Goal: Check status

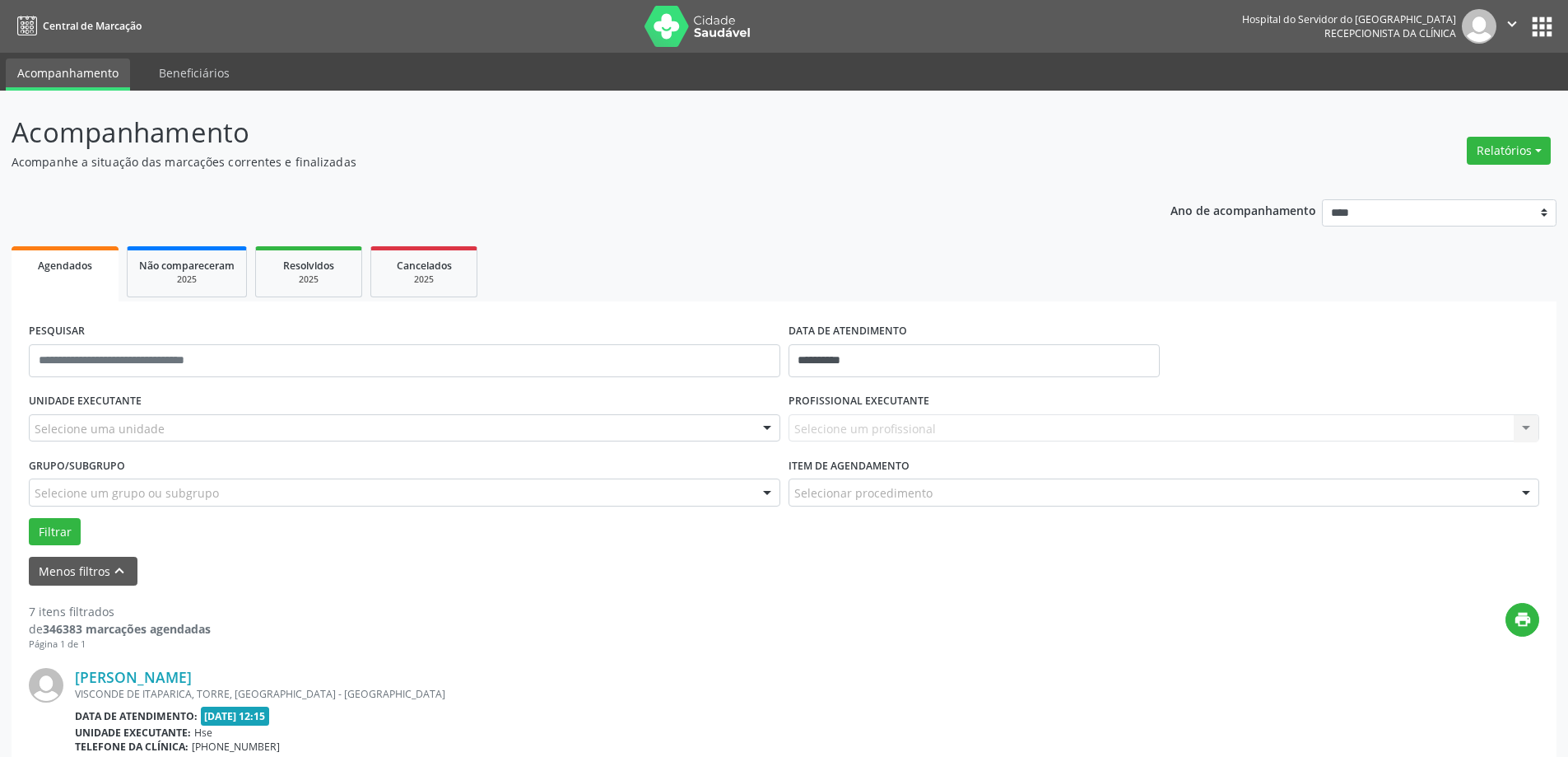
click at [853, 431] on div "Selecione um profissional Nenhum resultado encontrado para: " " Não há nenhuma …" at bounding box center [1165, 429] width 752 height 28
click at [118, 409] on label "UNIDADE EXECUTANTE" at bounding box center [85, 401] width 113 height 26
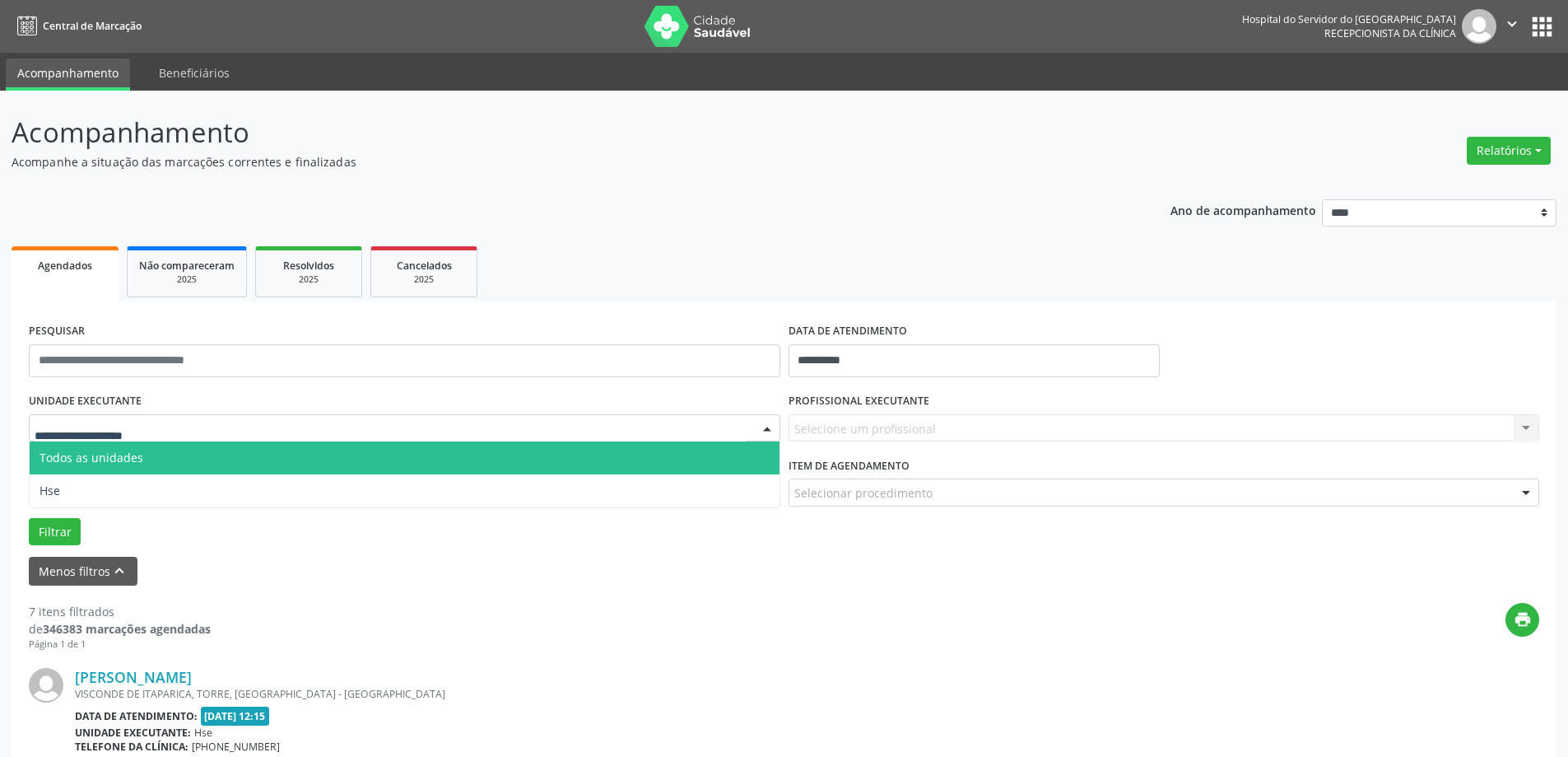
click at [121, 438] on div at bounding box center [405, 429] width 752 height 28
click at [123, 434] on input "text" at bounding box center [390, 437] width 712 height 33
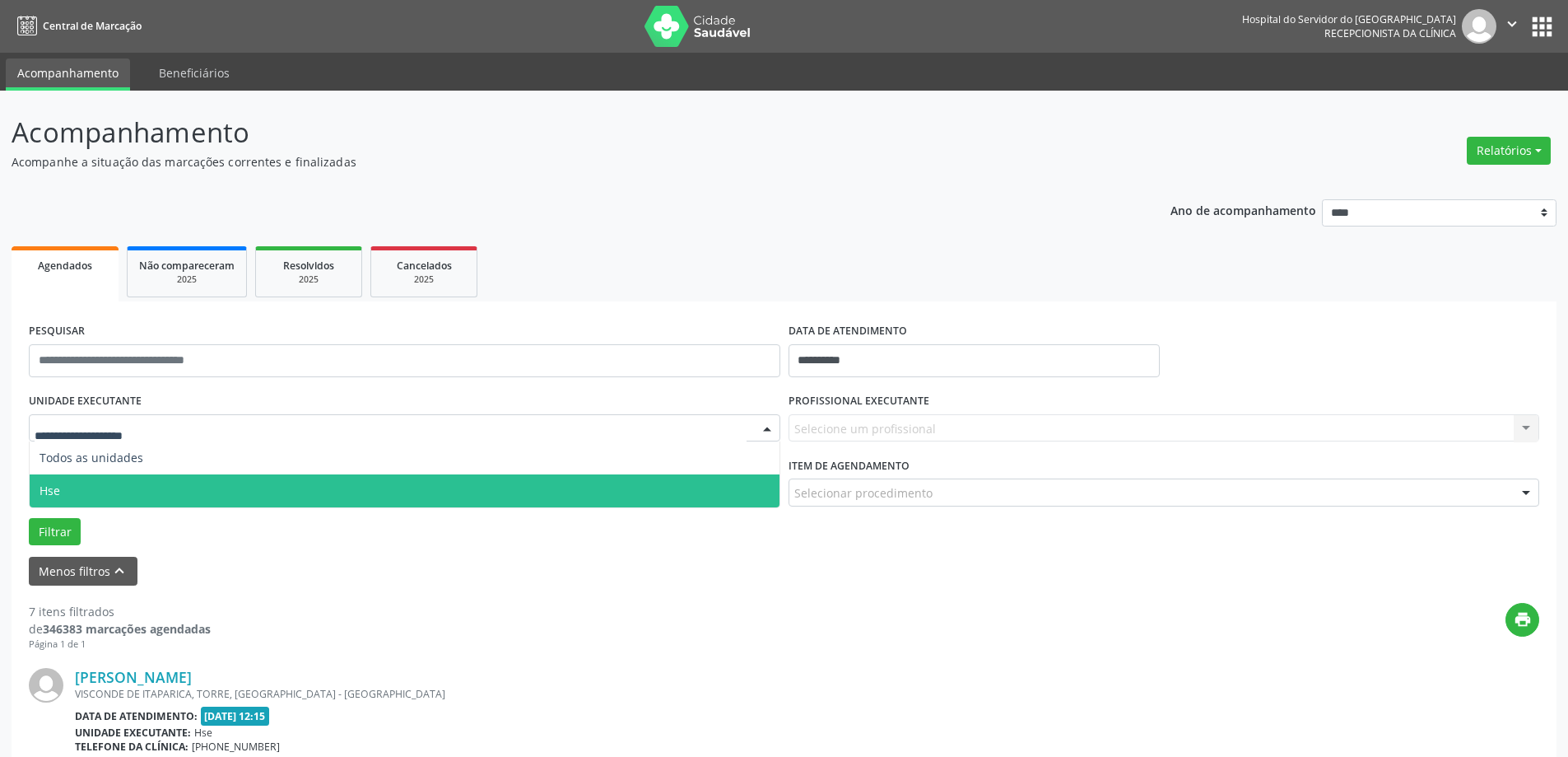
click at [120, 483] on span "Hse" at bounding box center [405, 491] width 750 height 33
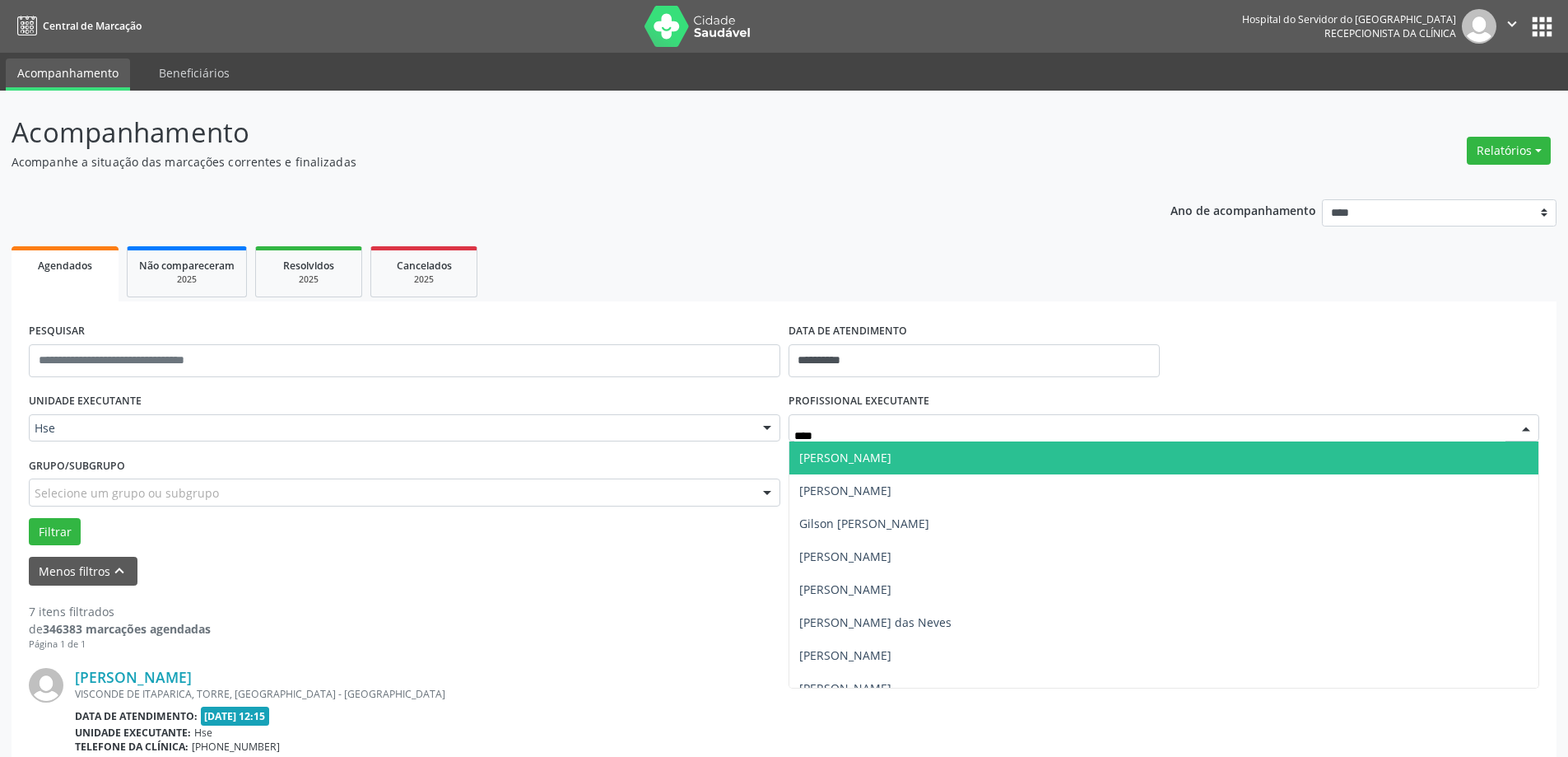
type input "*****"
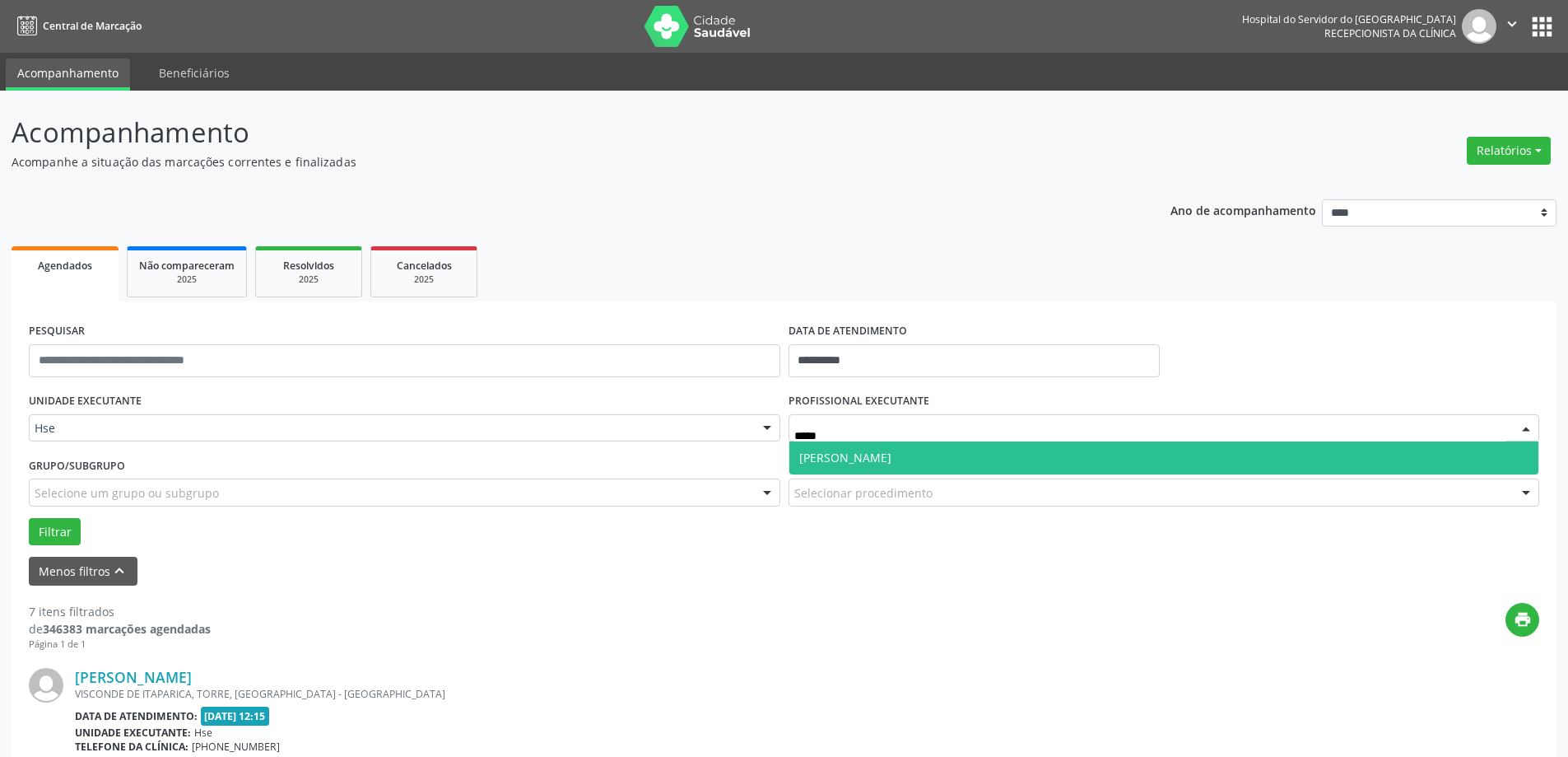
click at [882, 459] on span "[PERSON_NAME]" at bounding box center [845, 457] width 93 height 16
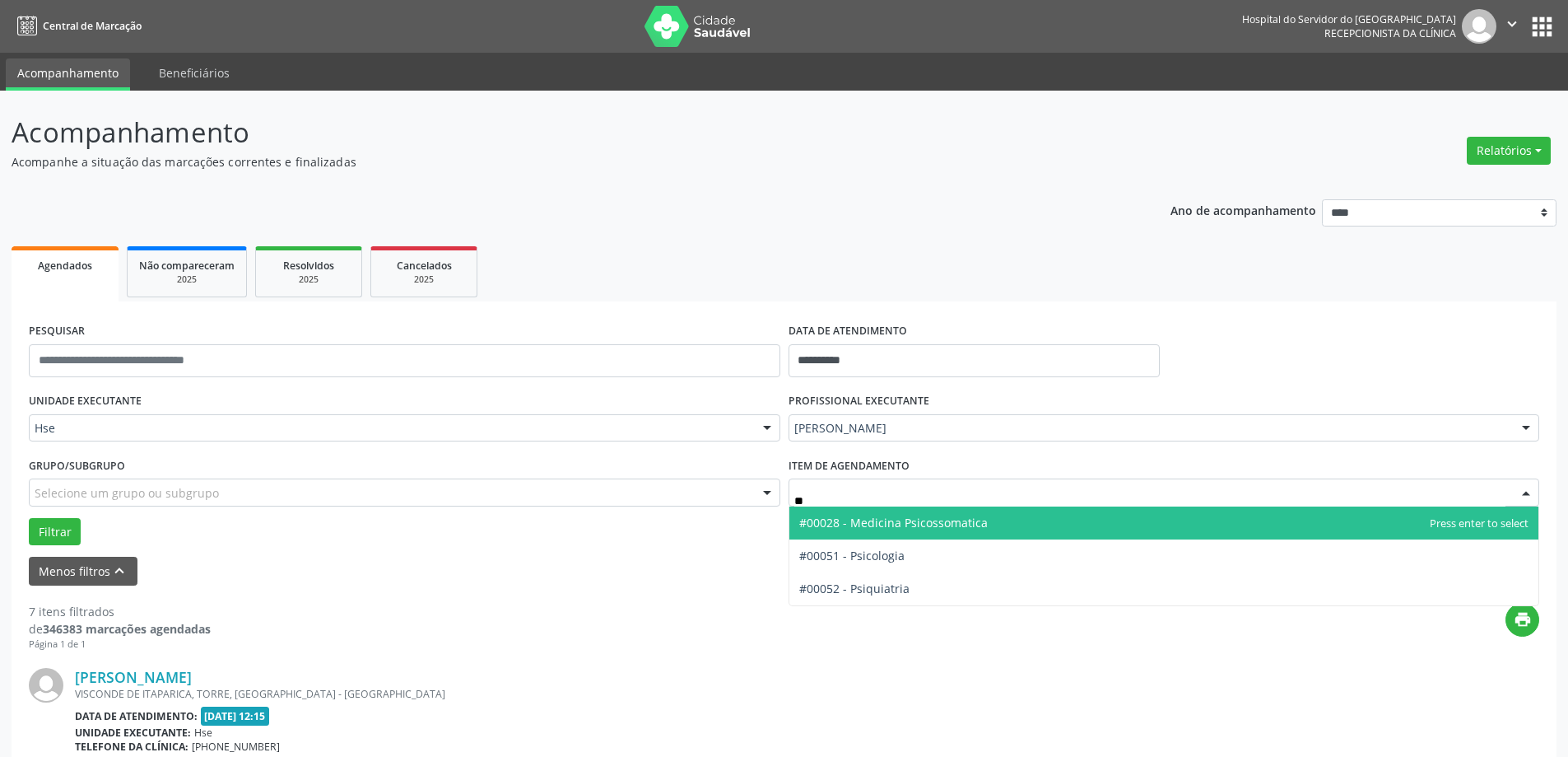
type input "***"
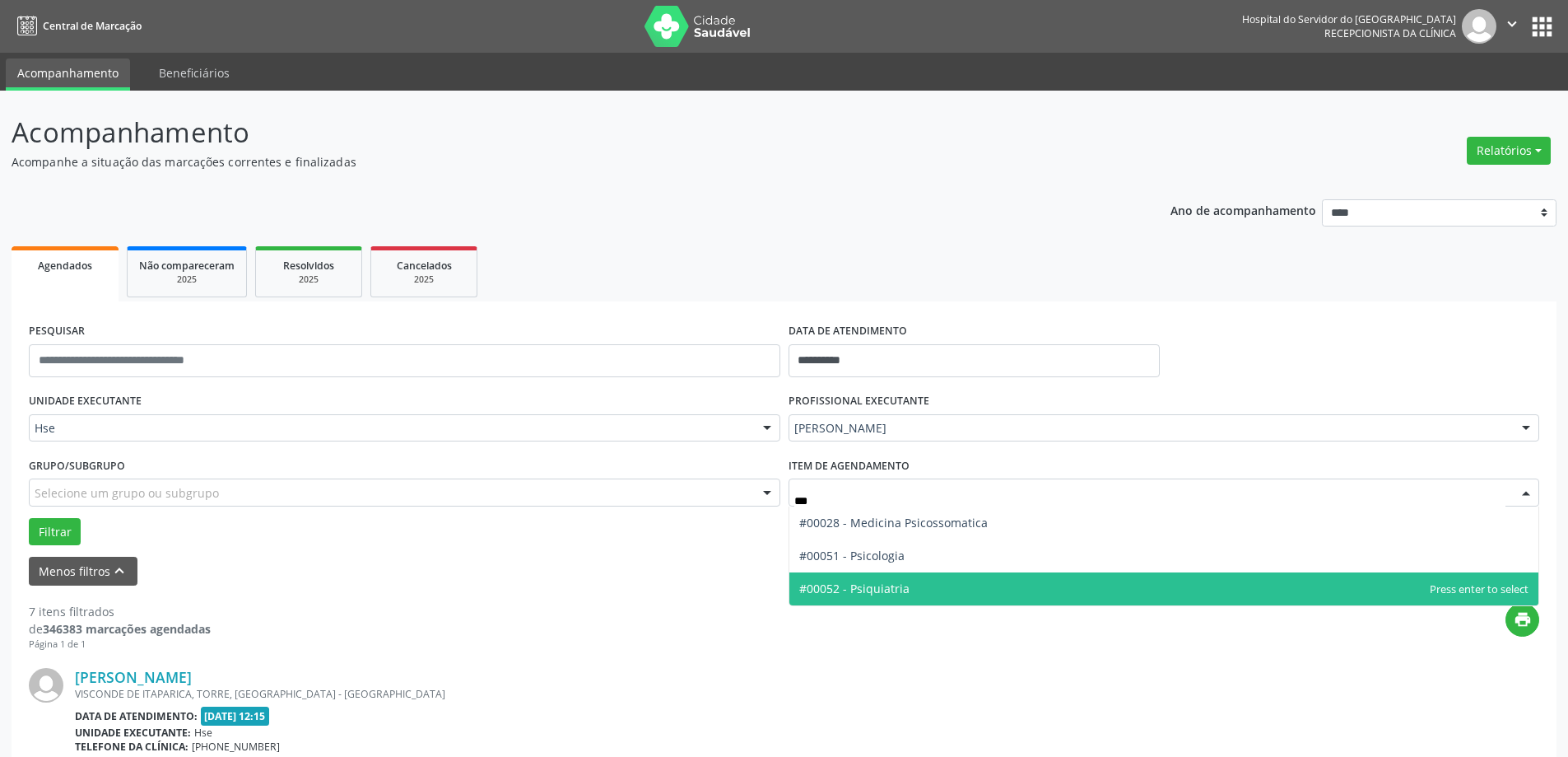
click at [843, 584] on span "#00052 - Psiquiatria" at bounding box center [854, 588] width 110 height 16
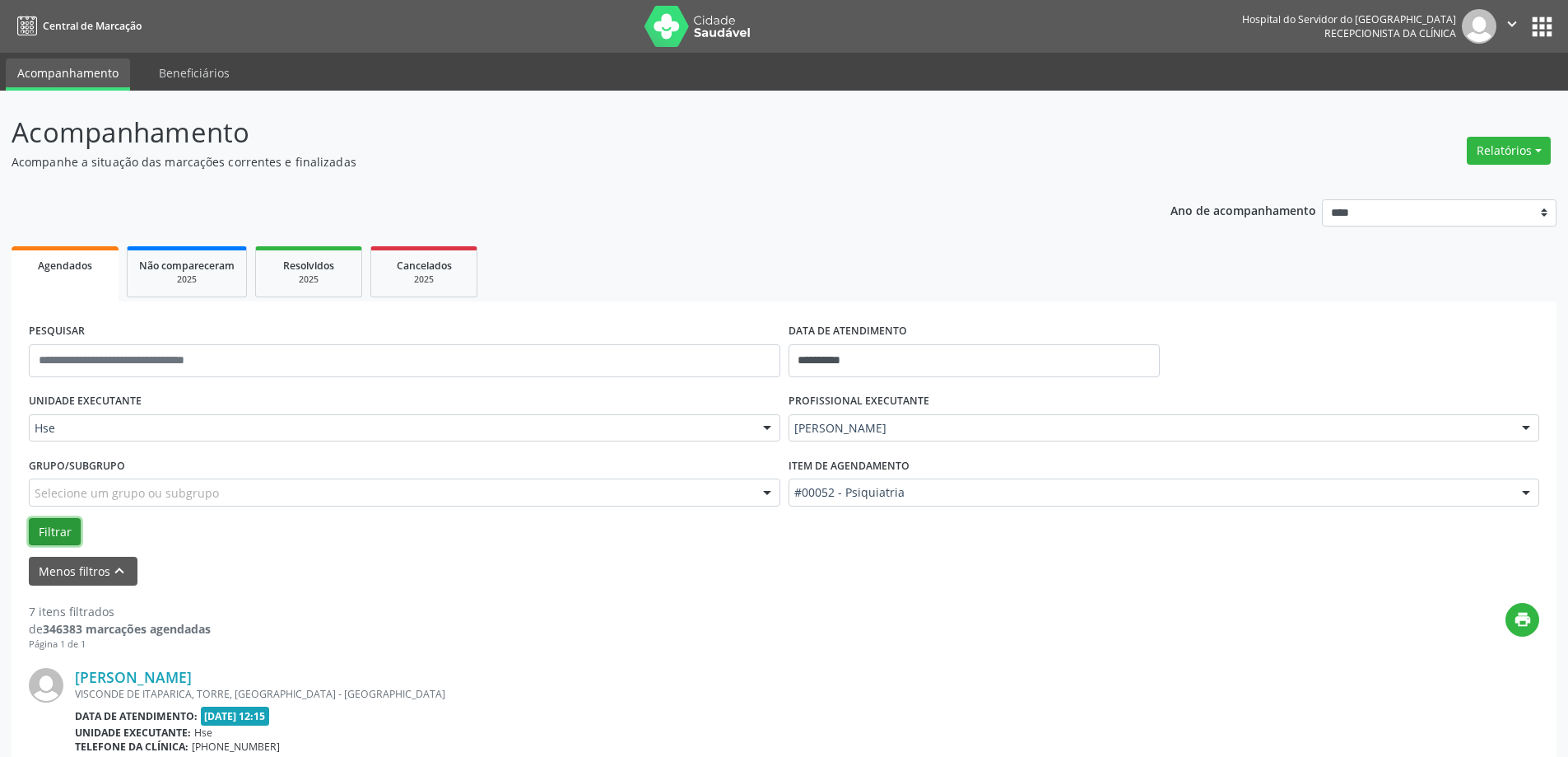
click at [58, 529] on button "Filtrar" at bounding box center [55, 532] width 52 height 28
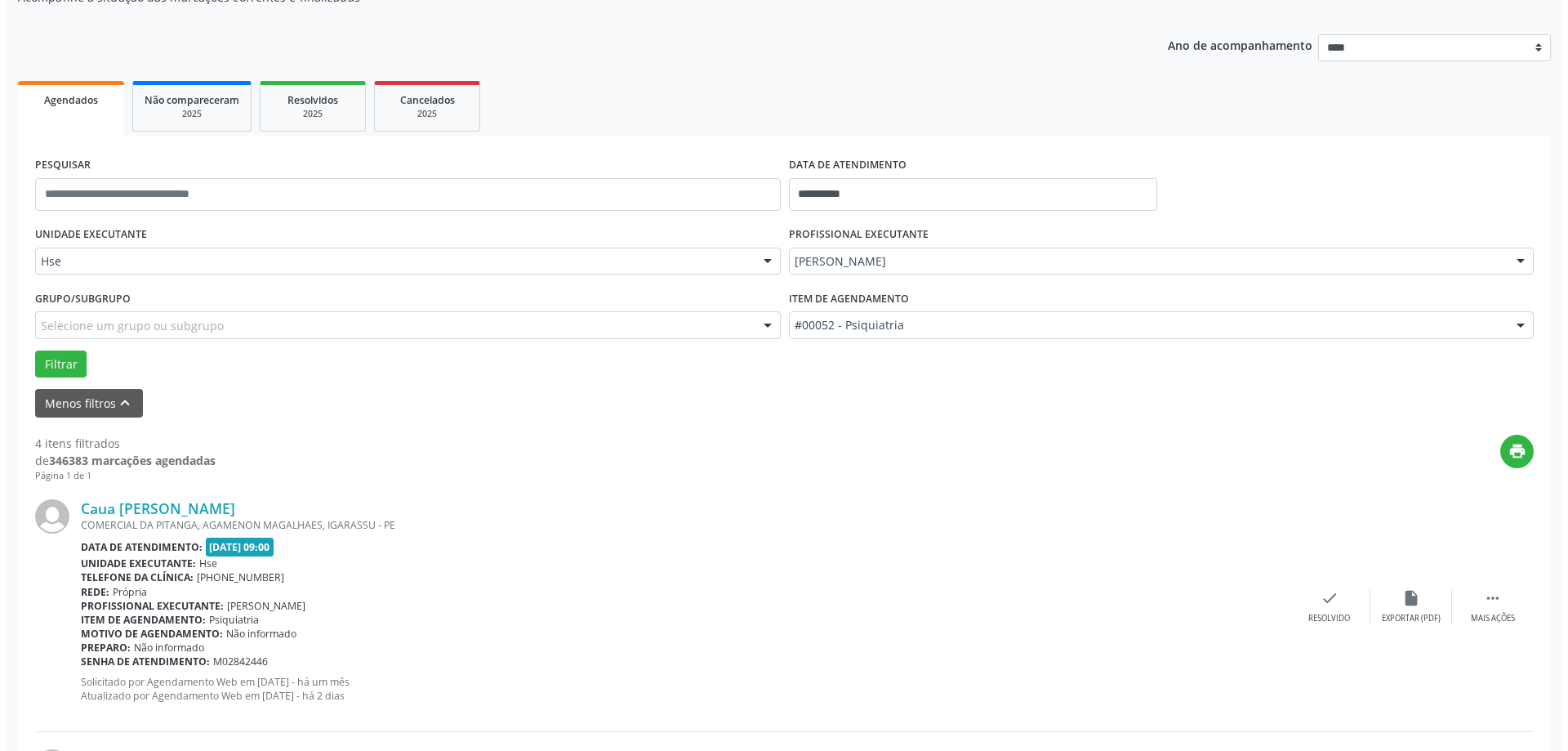
scroll to position [490, 0]
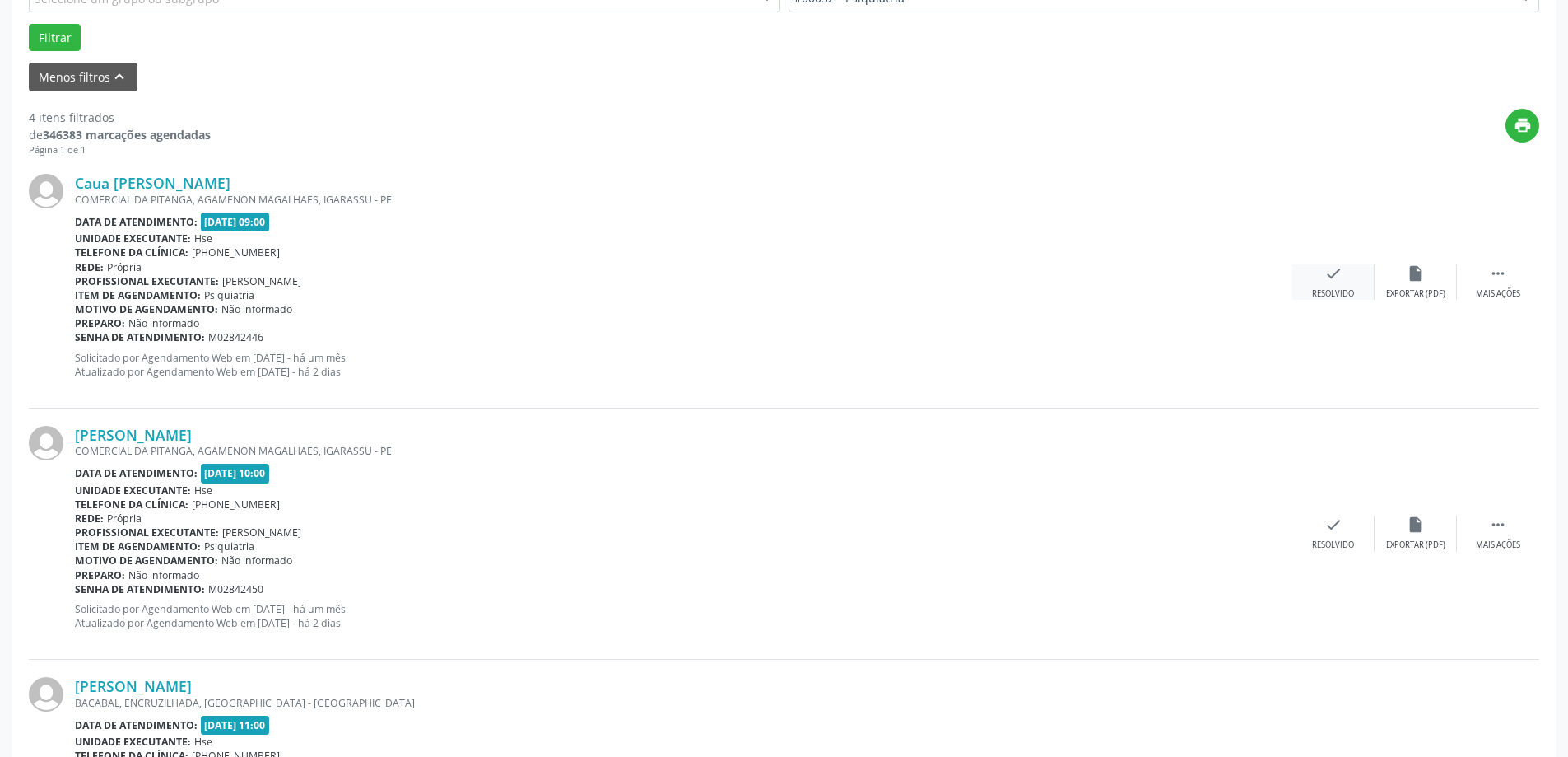
click at [1324, 289] on div "Resolvido" at bounding box center [1333, 294] width 42 height 12
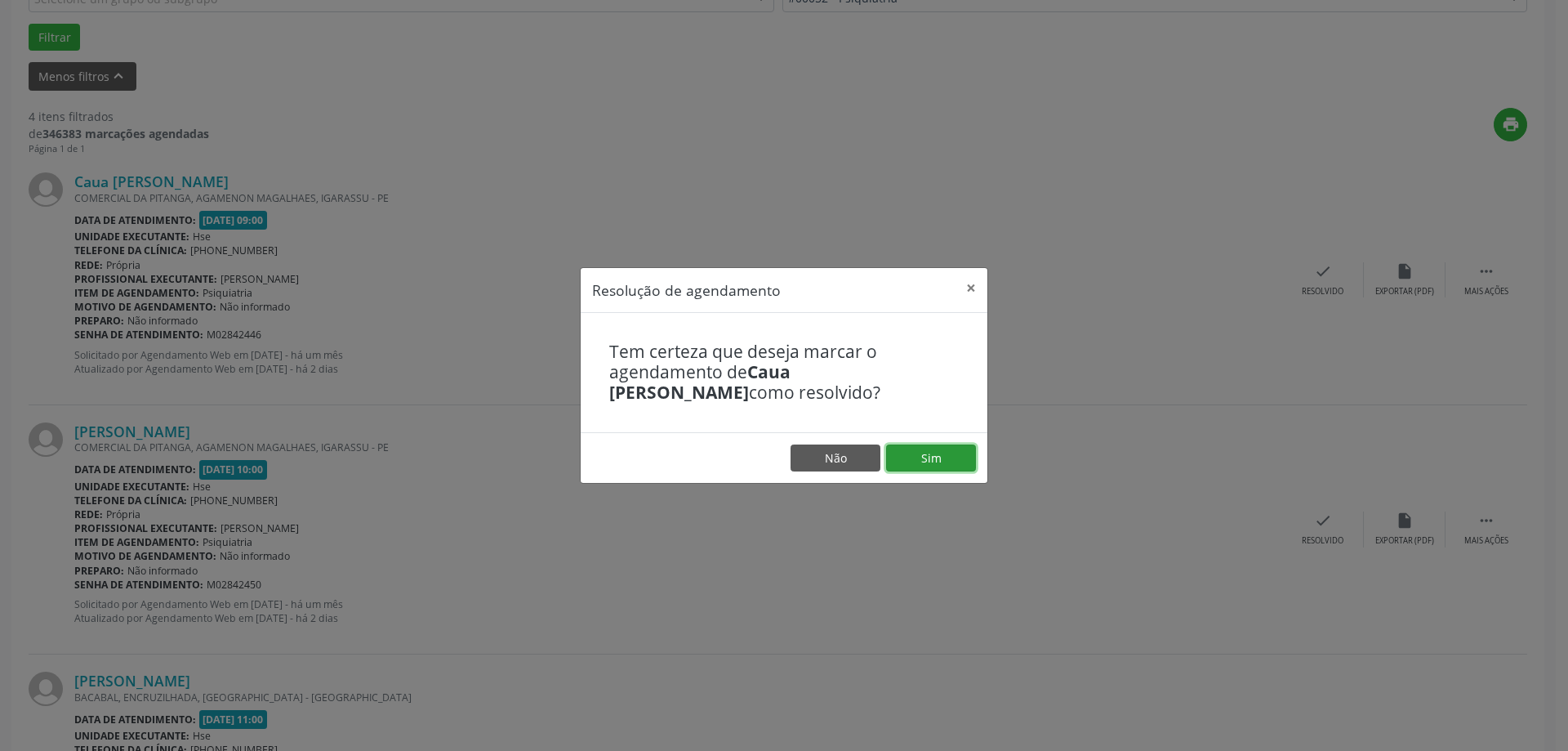
click at [929, 465] on button "Sim" at bounding box center [931, 458] width 90 height 28
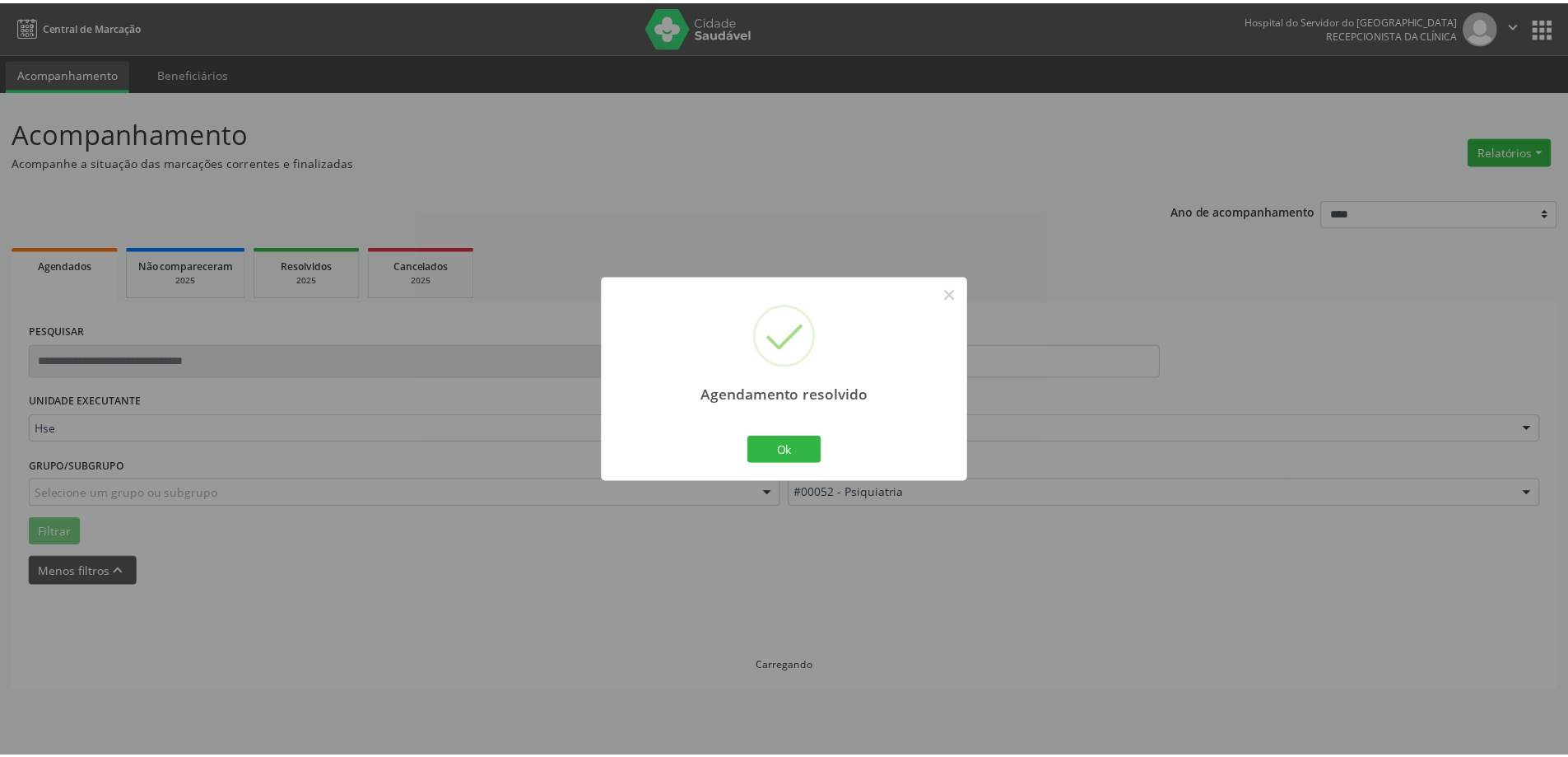
scroll to position [0, 0]
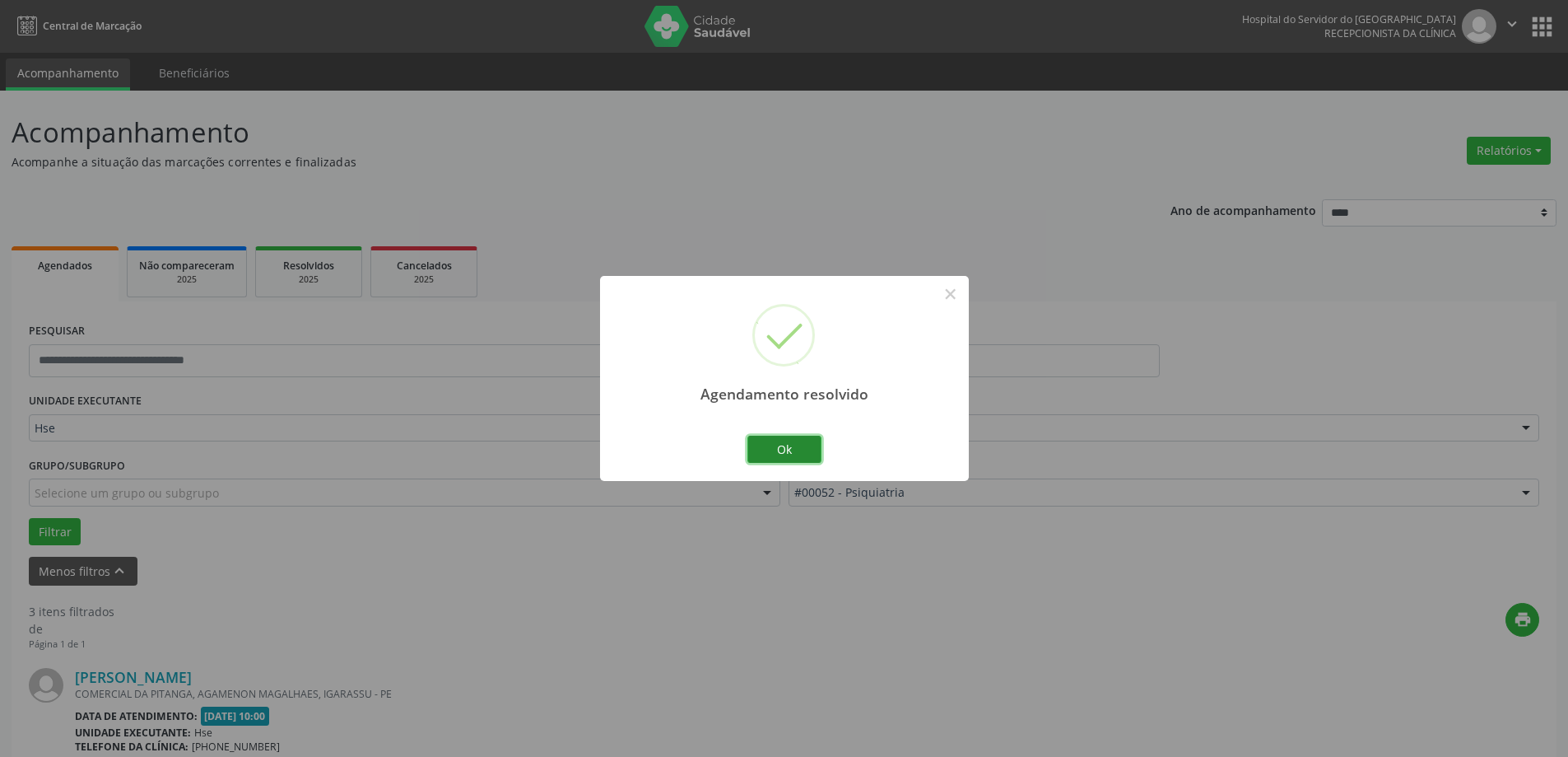
click at [764, 451] on button "Ok" at bounding box center [784, 449] width 74 height 28
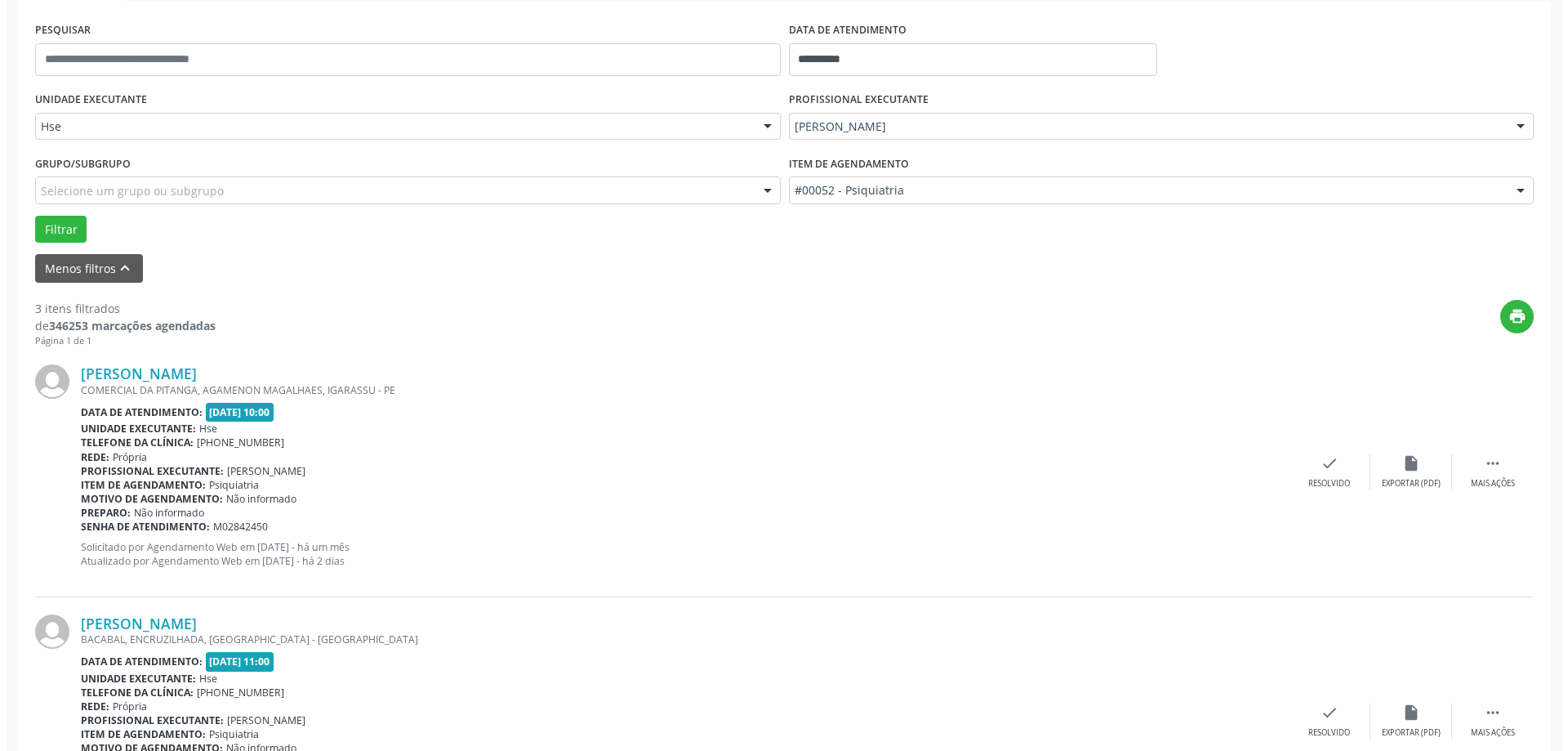
scroll to position [327, 0]
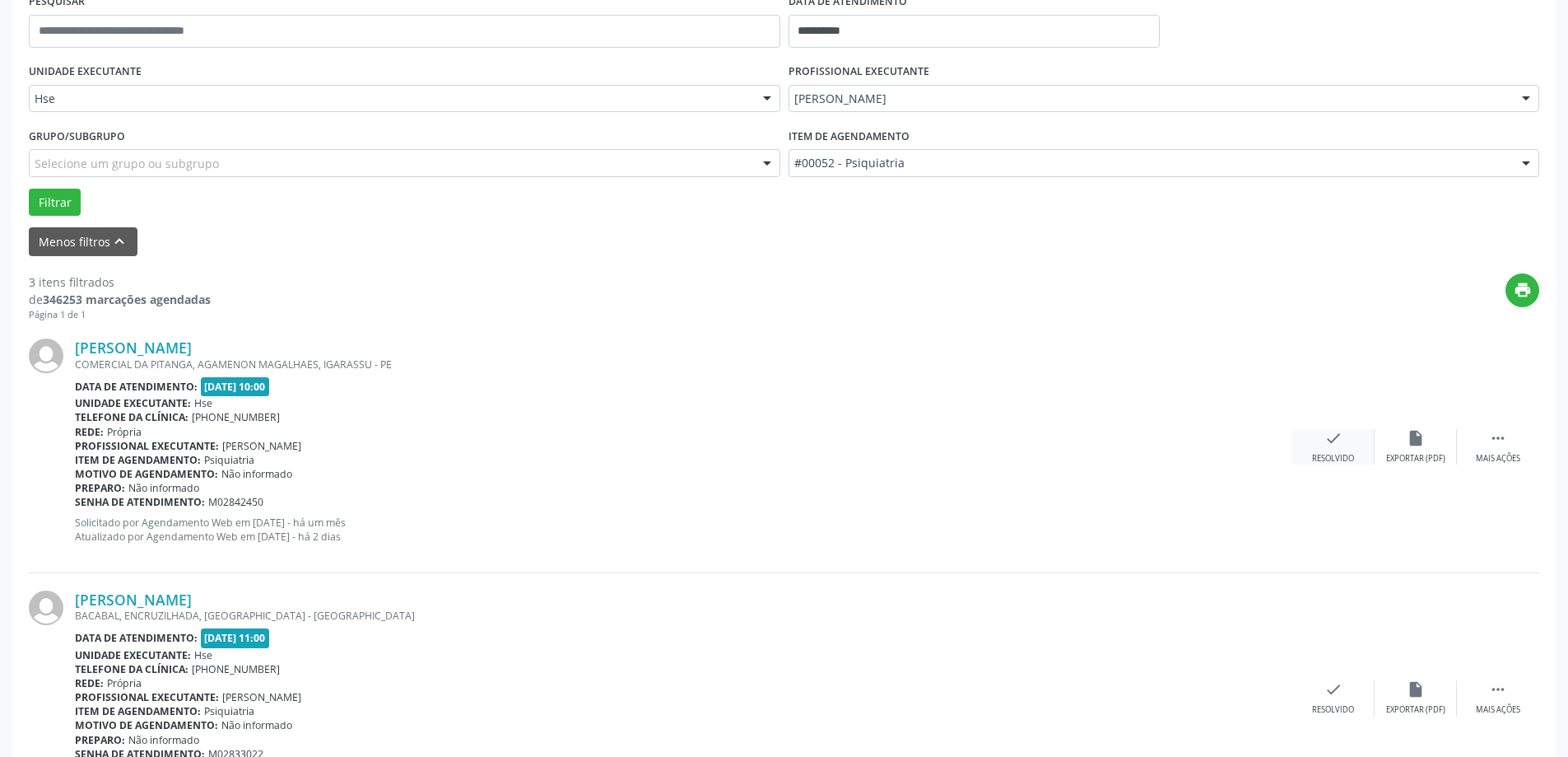
click at [1360, 443] on div "check Resolvido" at bounding box center [1334, 447] width 83 height 35
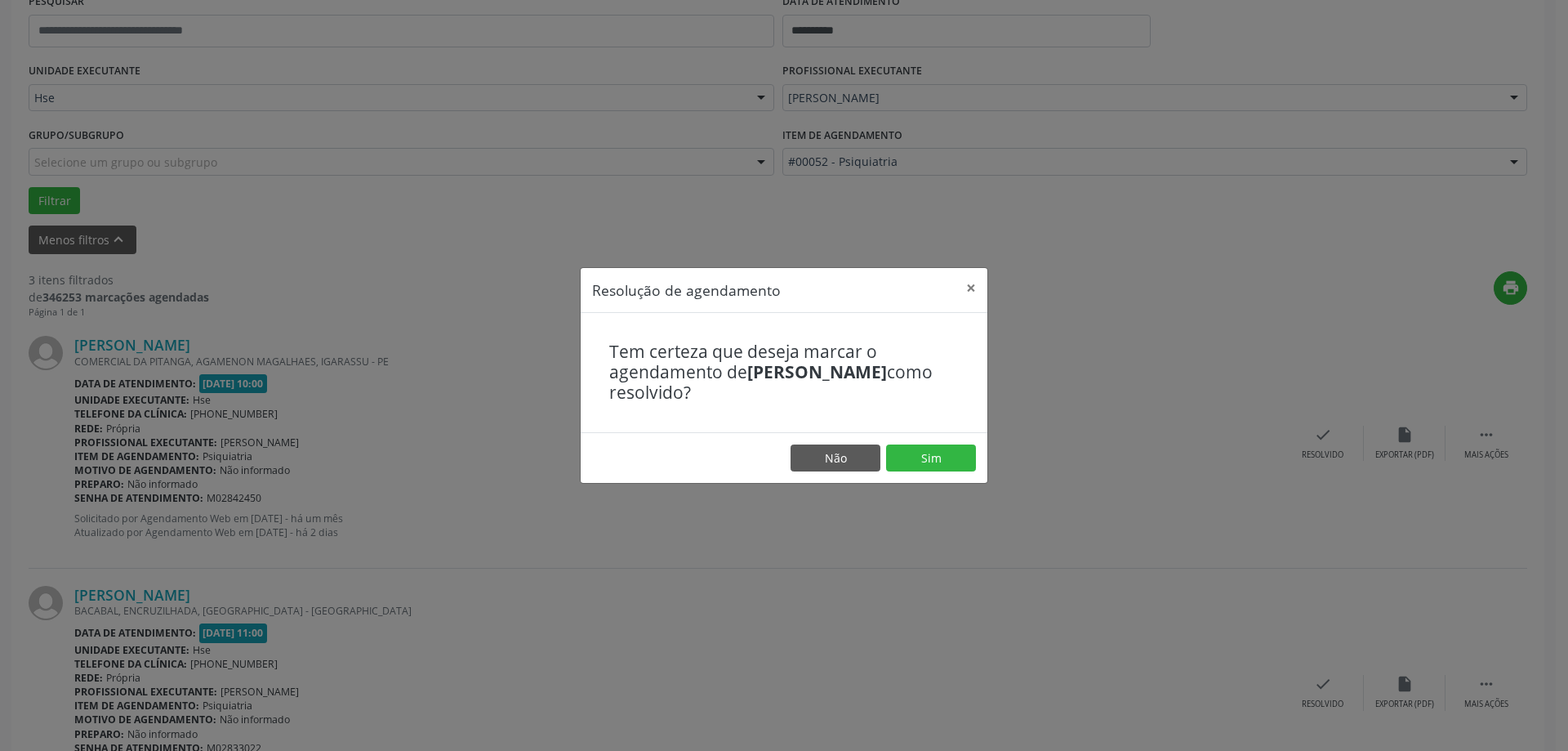
click at [930, 442] on footer "Não Sim" at bounding box center [784, 457] width 407 height 51
click at [925, 451] on button "Sim" at bounding box center [931, 458] width 90 height 28
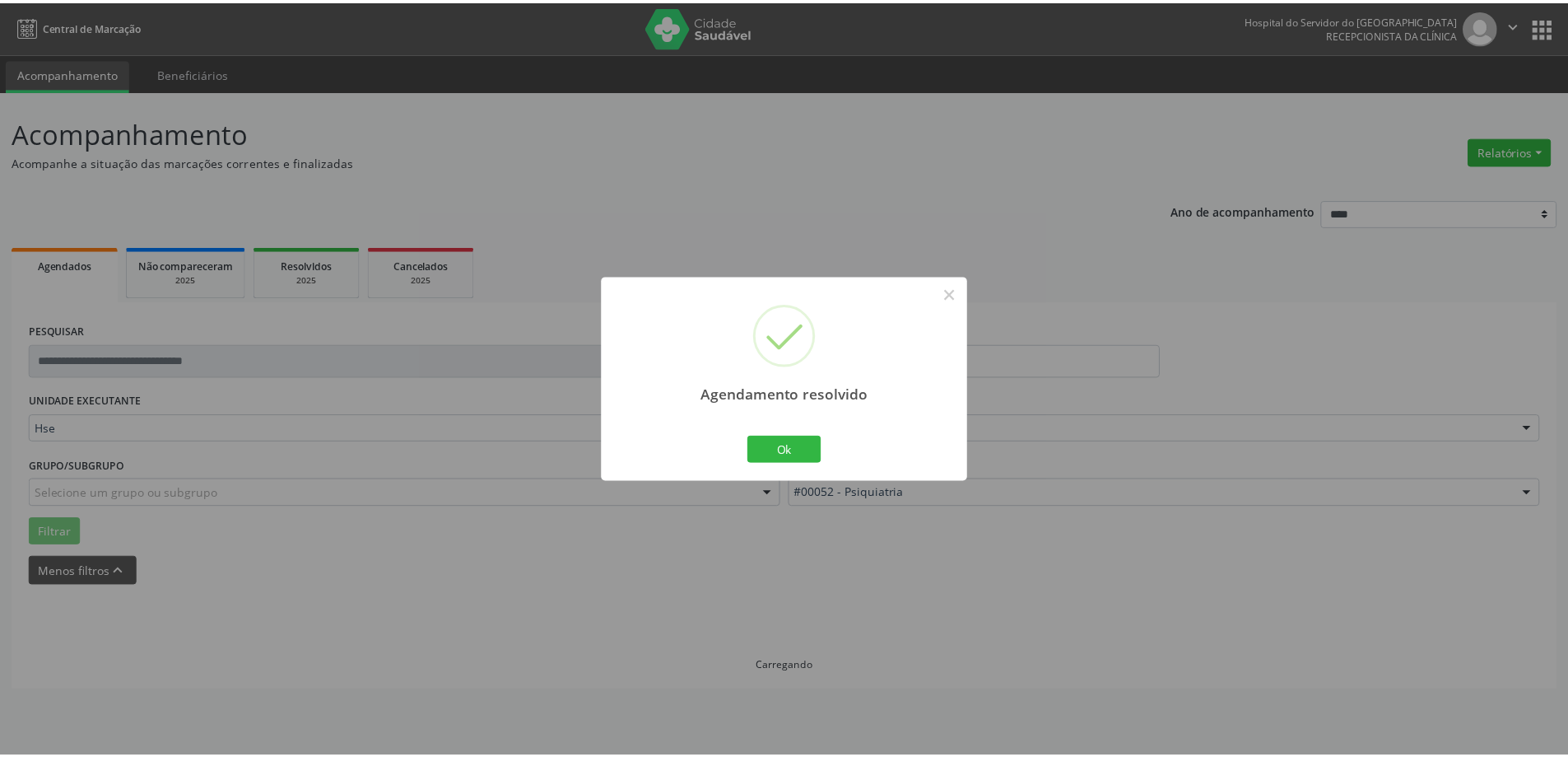
scroll to position [0, 0]
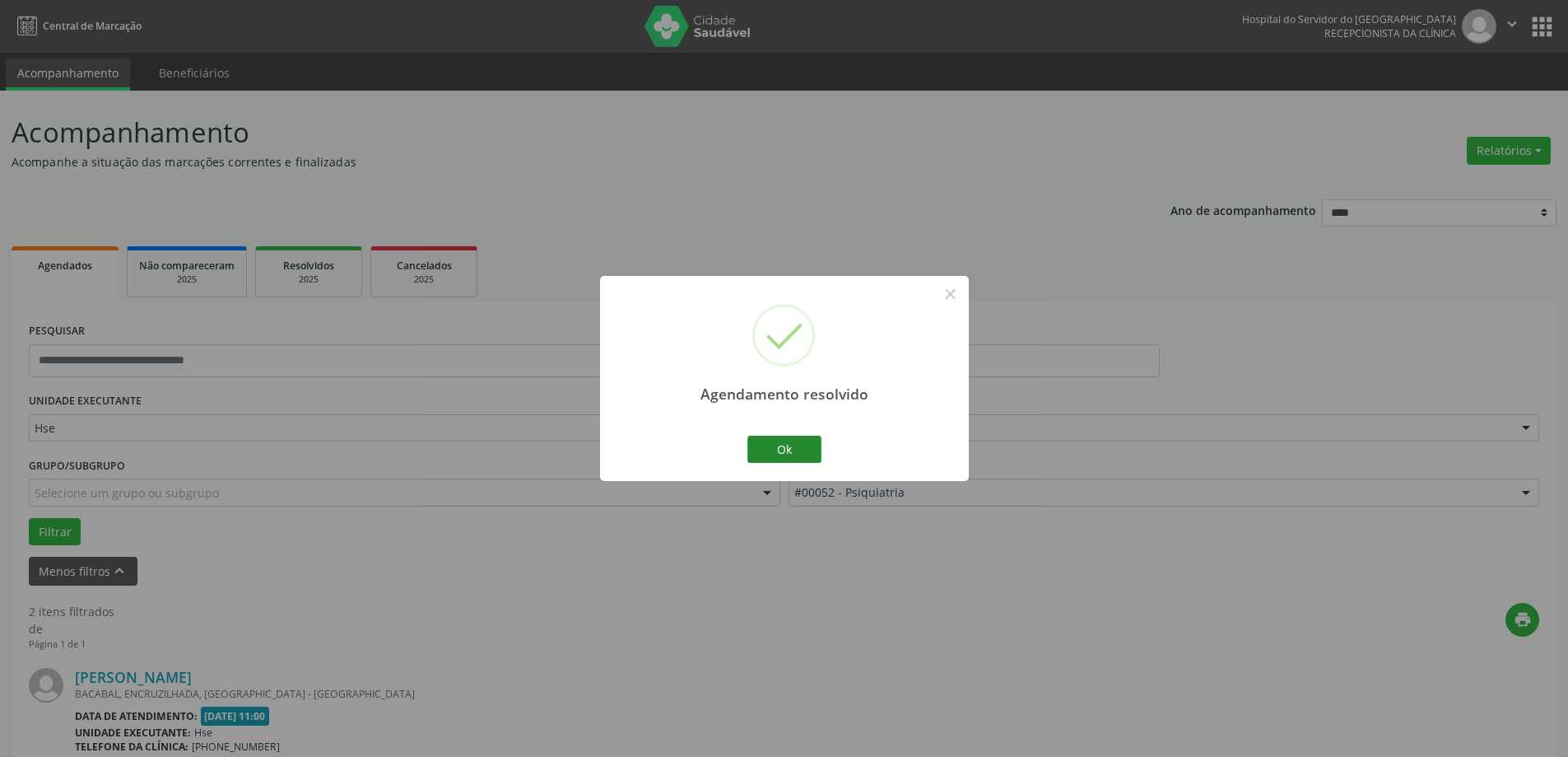
click at [824, 462] on div "Ok Cancel" at bounding box center [784, 449] width 82 height 34
click at [782, 463] on button "Ok" at bounding box center [784, 449] width 74 height 28
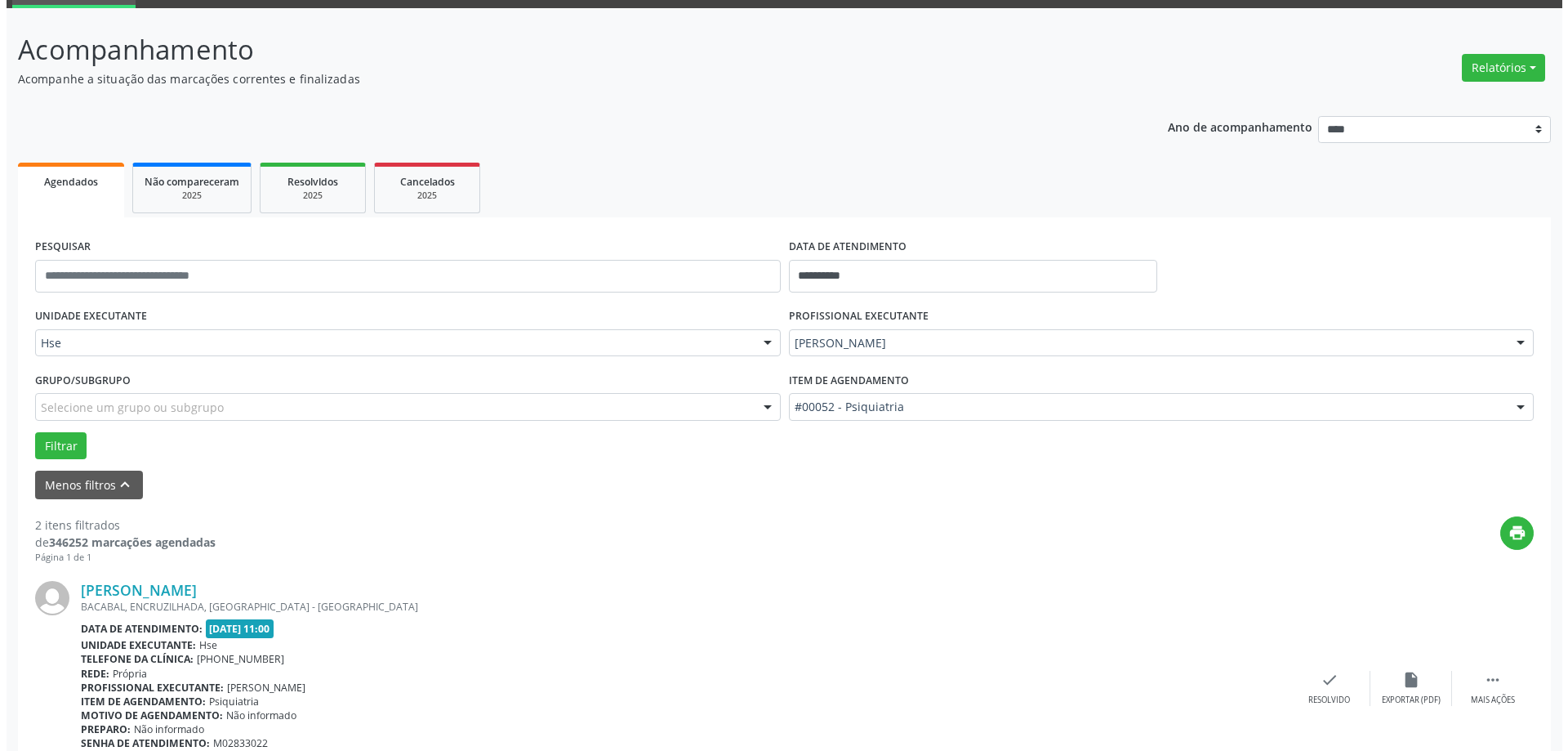
scroll to position [245, 0]
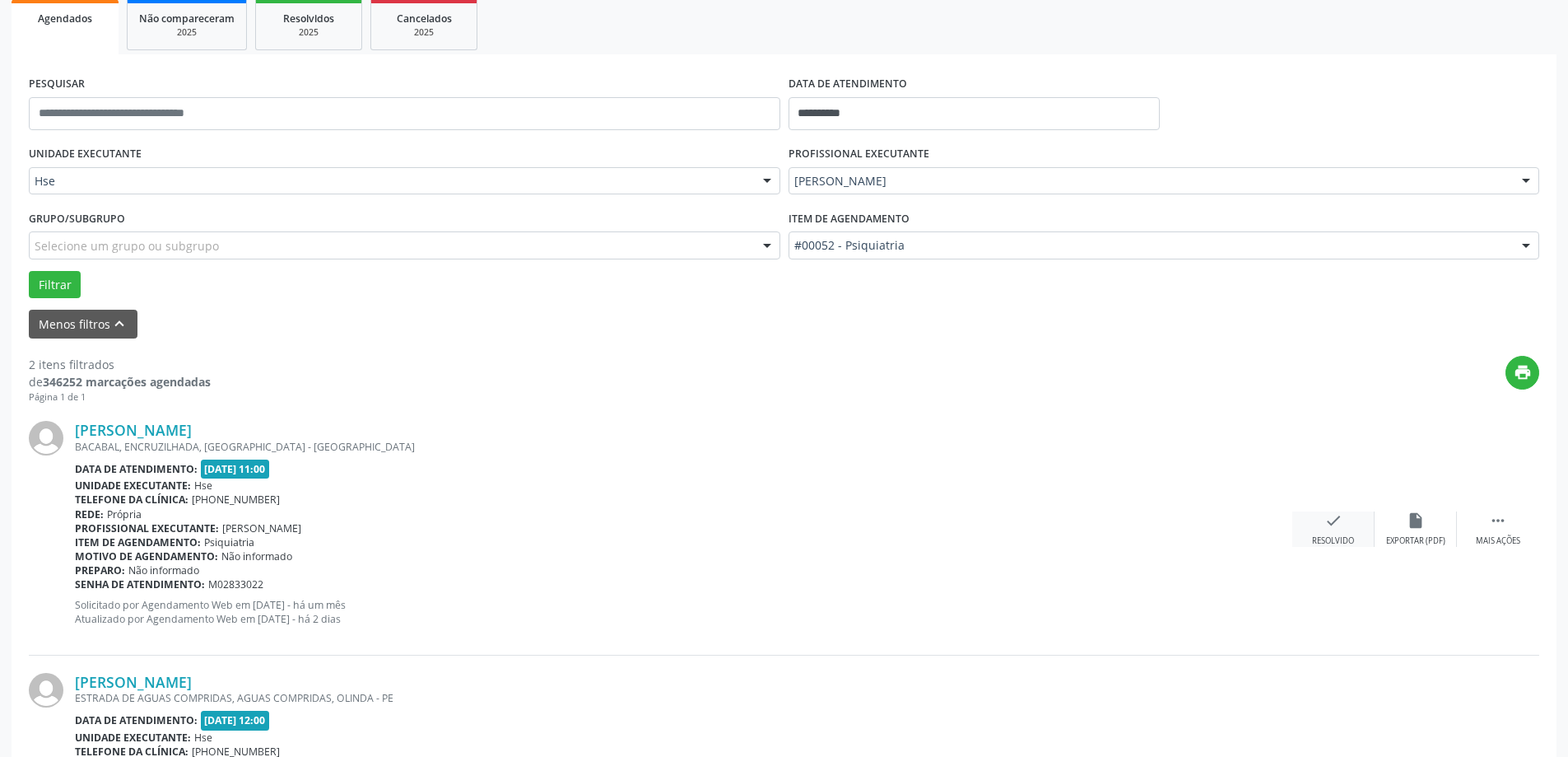
click at [1315, 534] on div "check Resolvido" at bounding box center [1334, 529] width 83 height 35
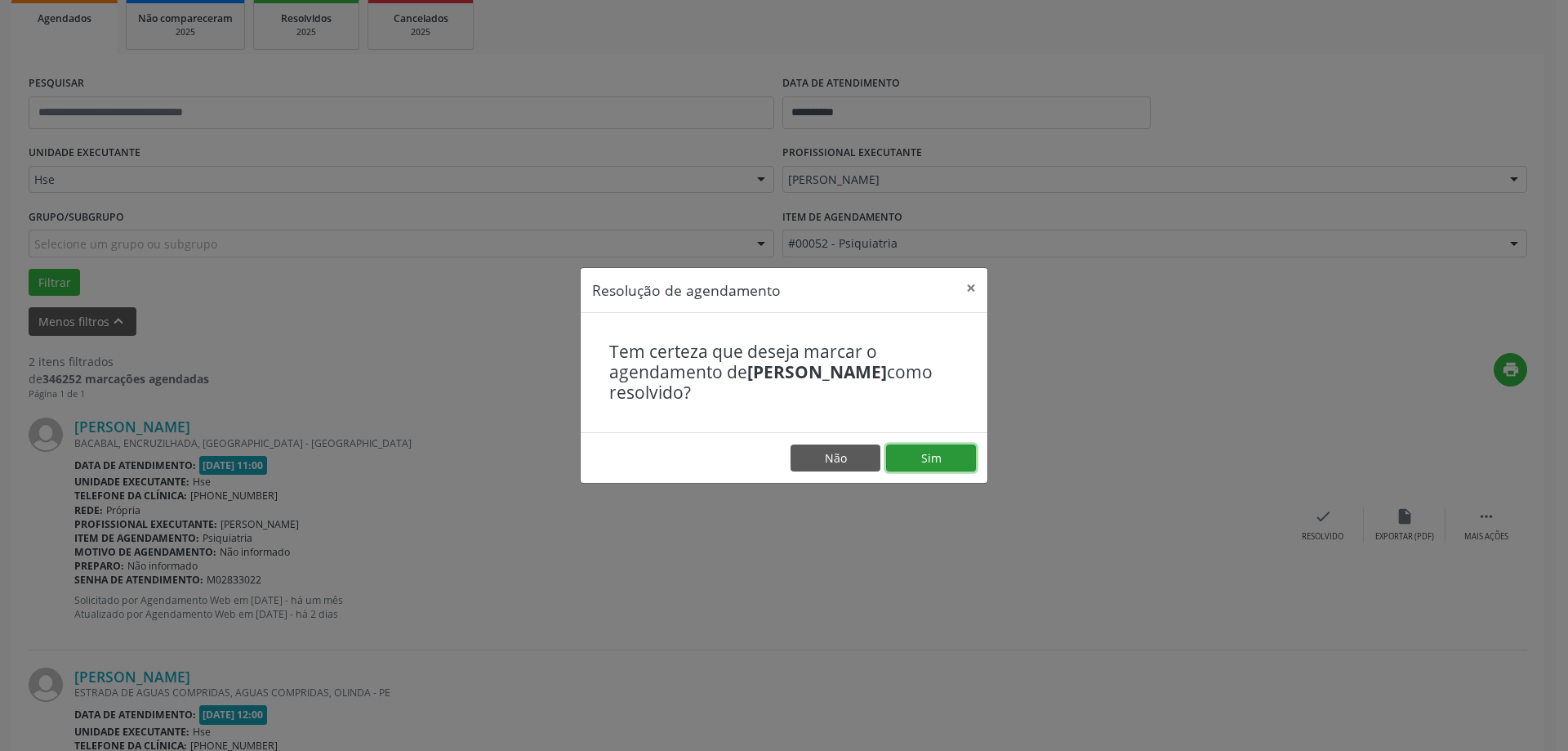
click at [958, 453] on button "Sim" at bounding box center [931, 458] width 90 height 28
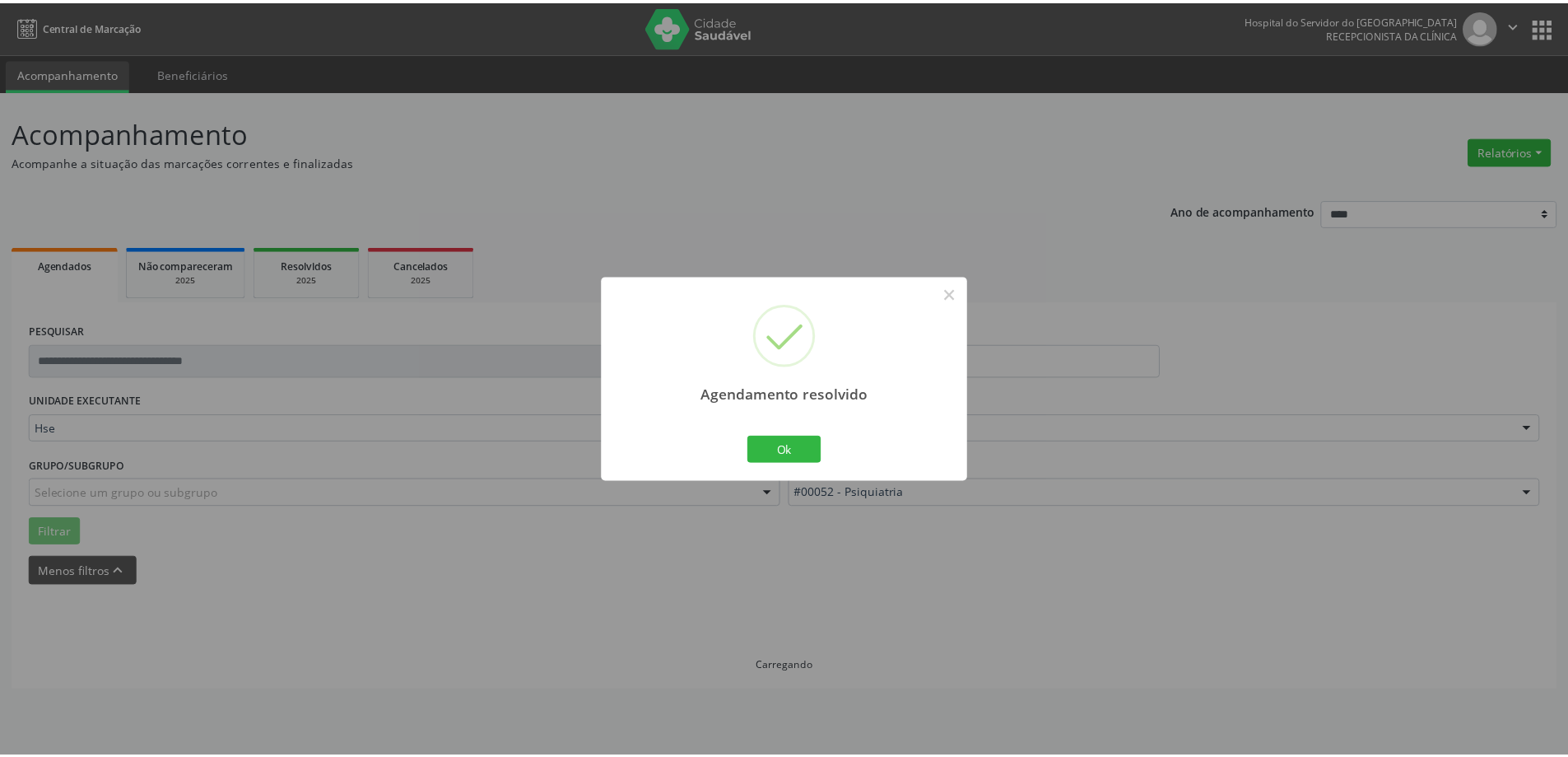
scroll to position [0, 0]
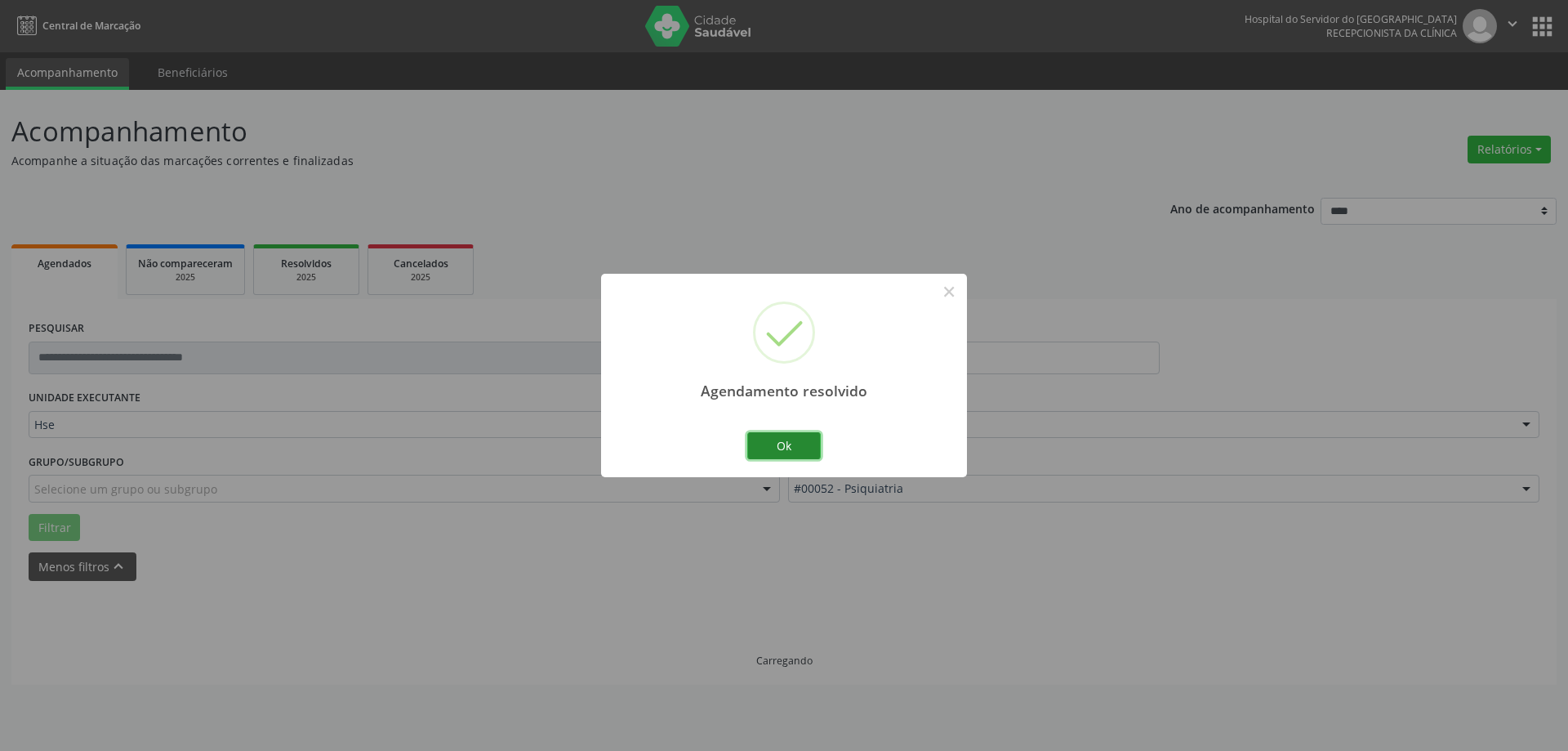
click at [806, 448] on button "Ok" at bounding box center [784, 446] width 74 height 28
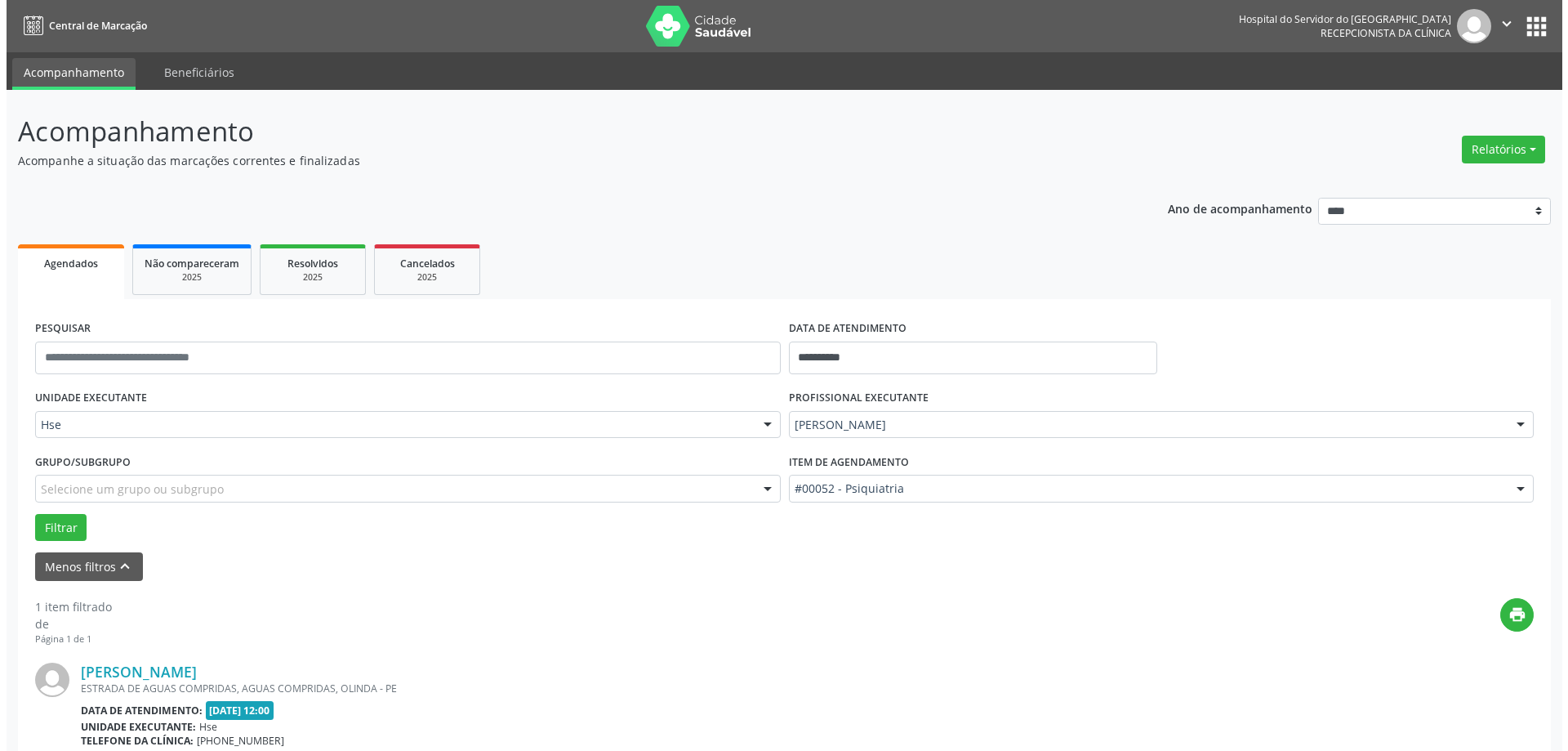
scroll to position [172, 0]
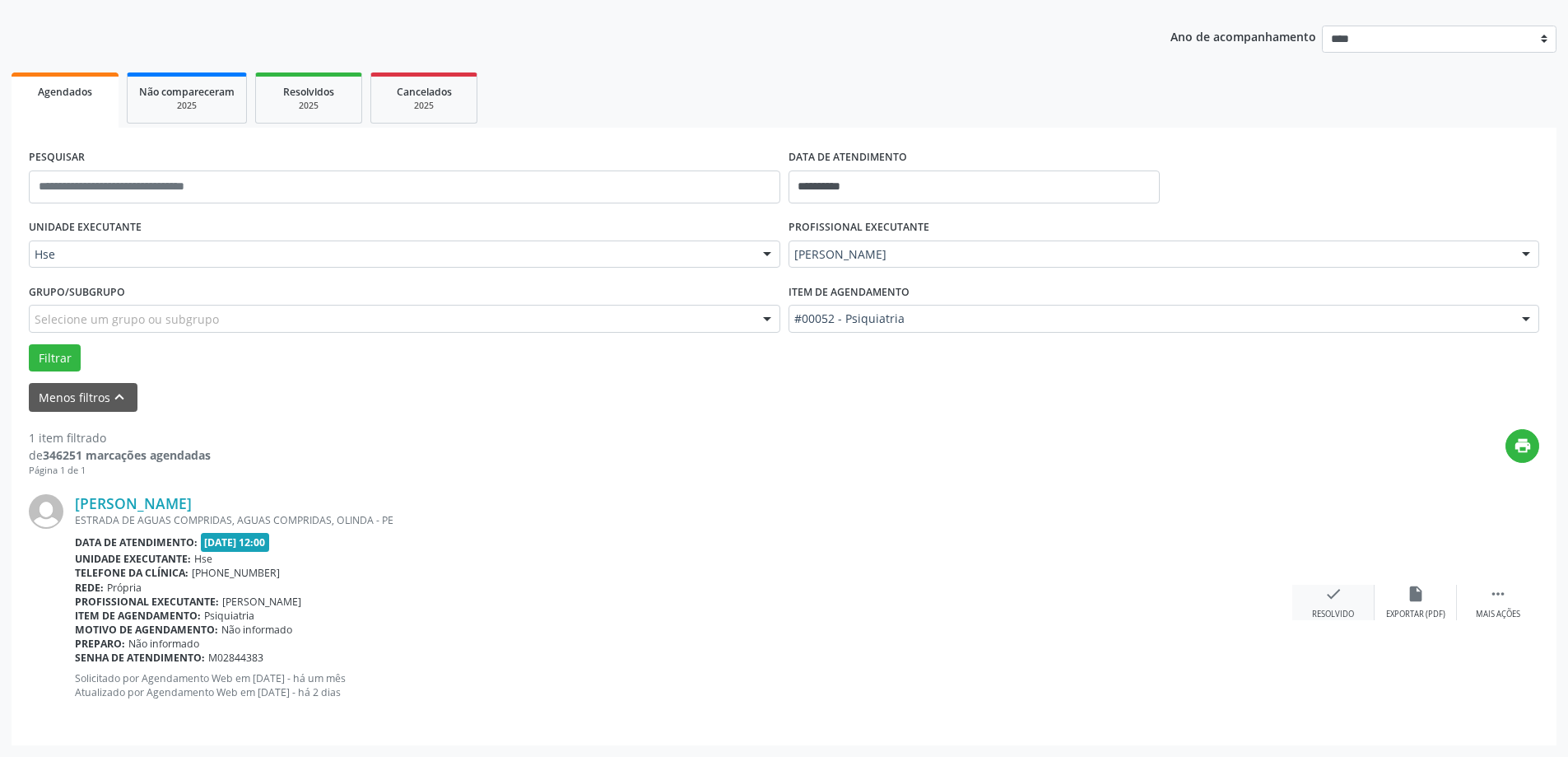
click at [1355, 613] on div "Resolvido" at bounding box center [1333, 614] width 42 height 12
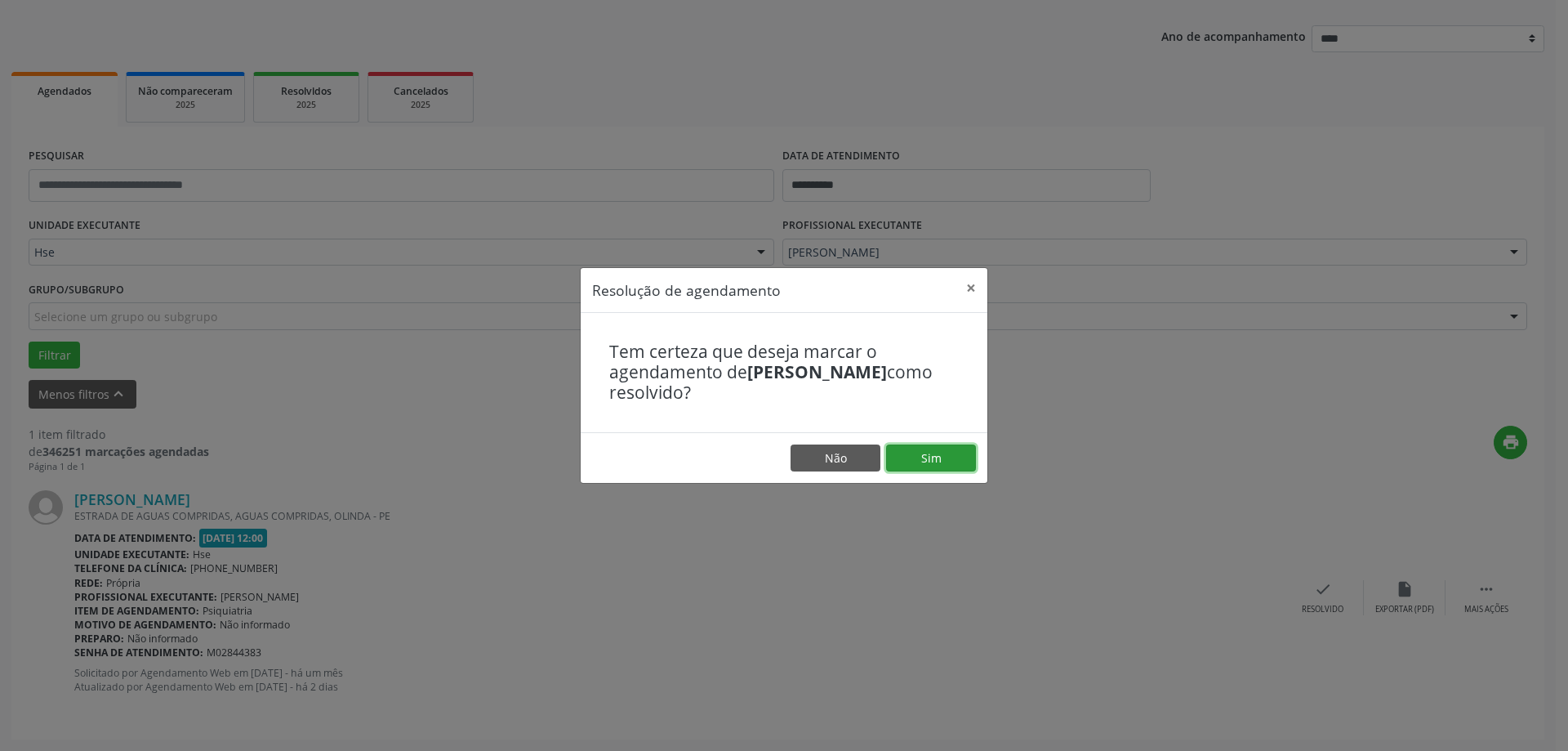
click at [934, 461] on button "Sim" at bounding box center [931, 458] width 90 height 28
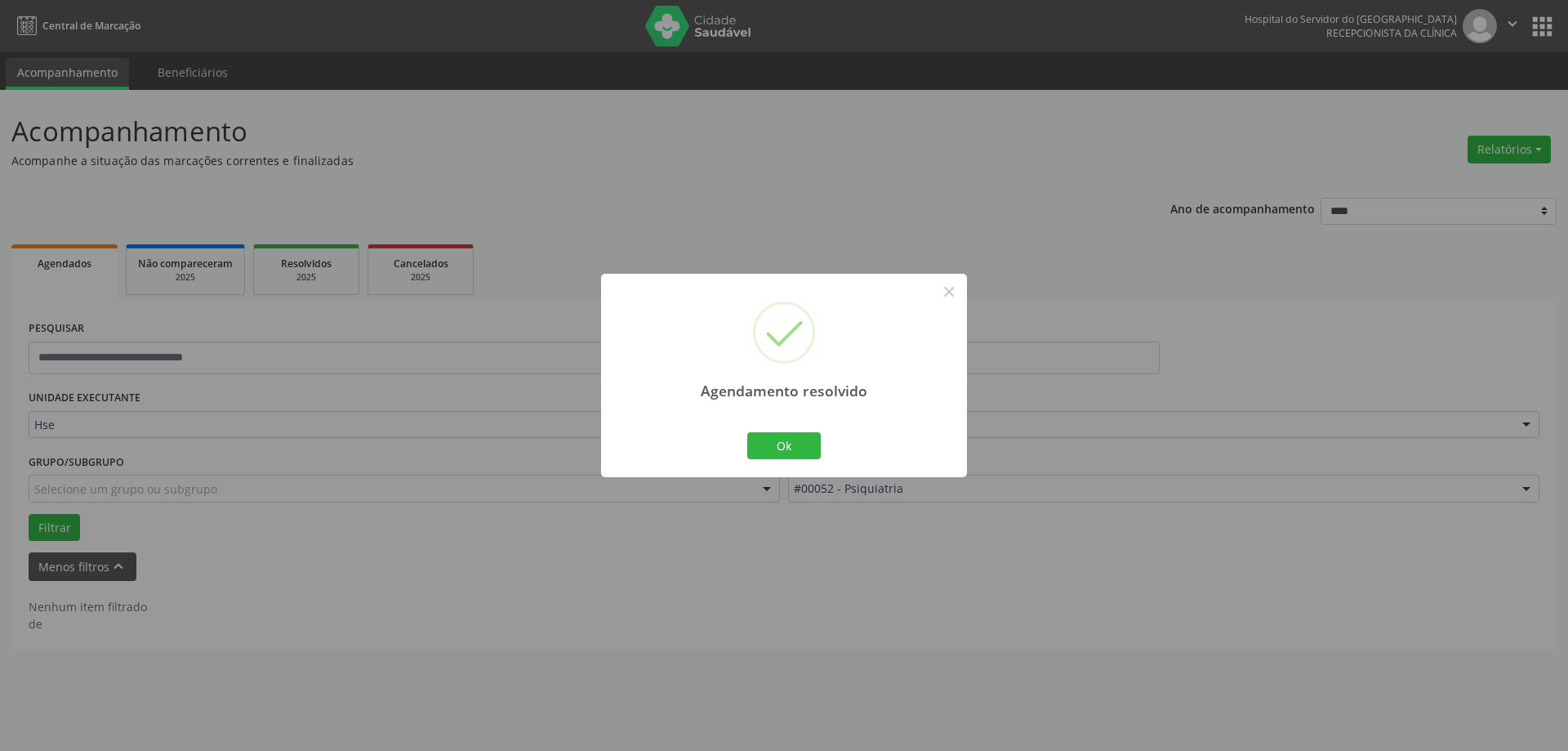
scroll to position [0, 0]
click at [732, 423] on div "Agendamento resolvido × Ok Cancel" at bounding box center [784, 376] width 366 height 203
click at [777, 445] on button "Ok" at bounding box center [784, 446] width 74 height 28
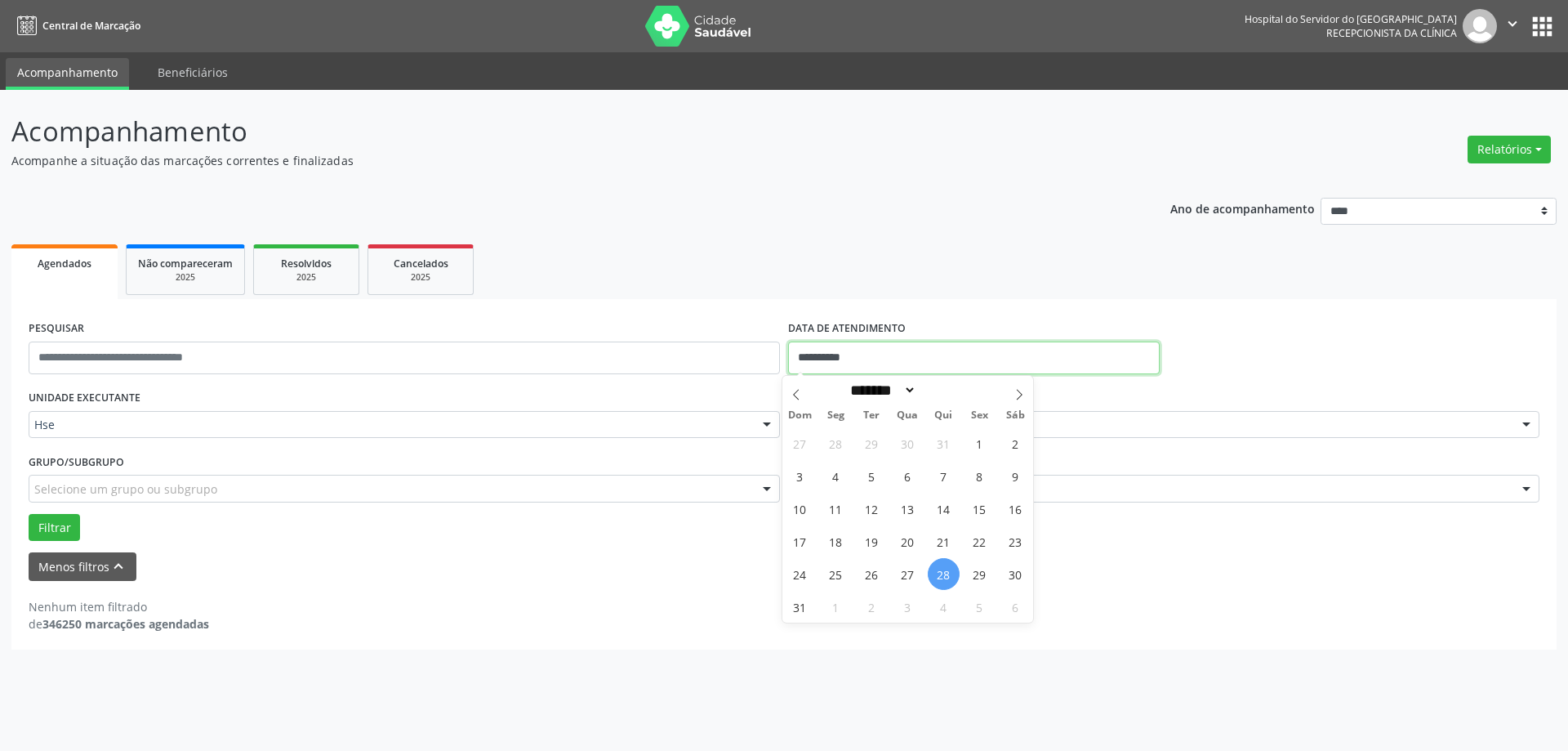
drag, startPoint x: 940, startPoint y: 366, endPoint x: 674, endPoint y: 328, distance: 268.7
click at [674, 328] on div "**********" at bounding box center [784, 351] width 1519 height 69
click at [1252, 649] on div "Acompanhamento Acompanhe a situação das marcações correntes e finalizadas Relat…" at bounding box center [784, 420] width 1568 height 661
click at [1161, 605] on div "Nenhum item filtrado de 346250 marcações agendadas" at bounding box center [784, 615] width 1511 height 34
click at [1130, 573] on div "Menos filtros keyboard_arrow_up" at bounding box center [784, 567] width 1519 height 29
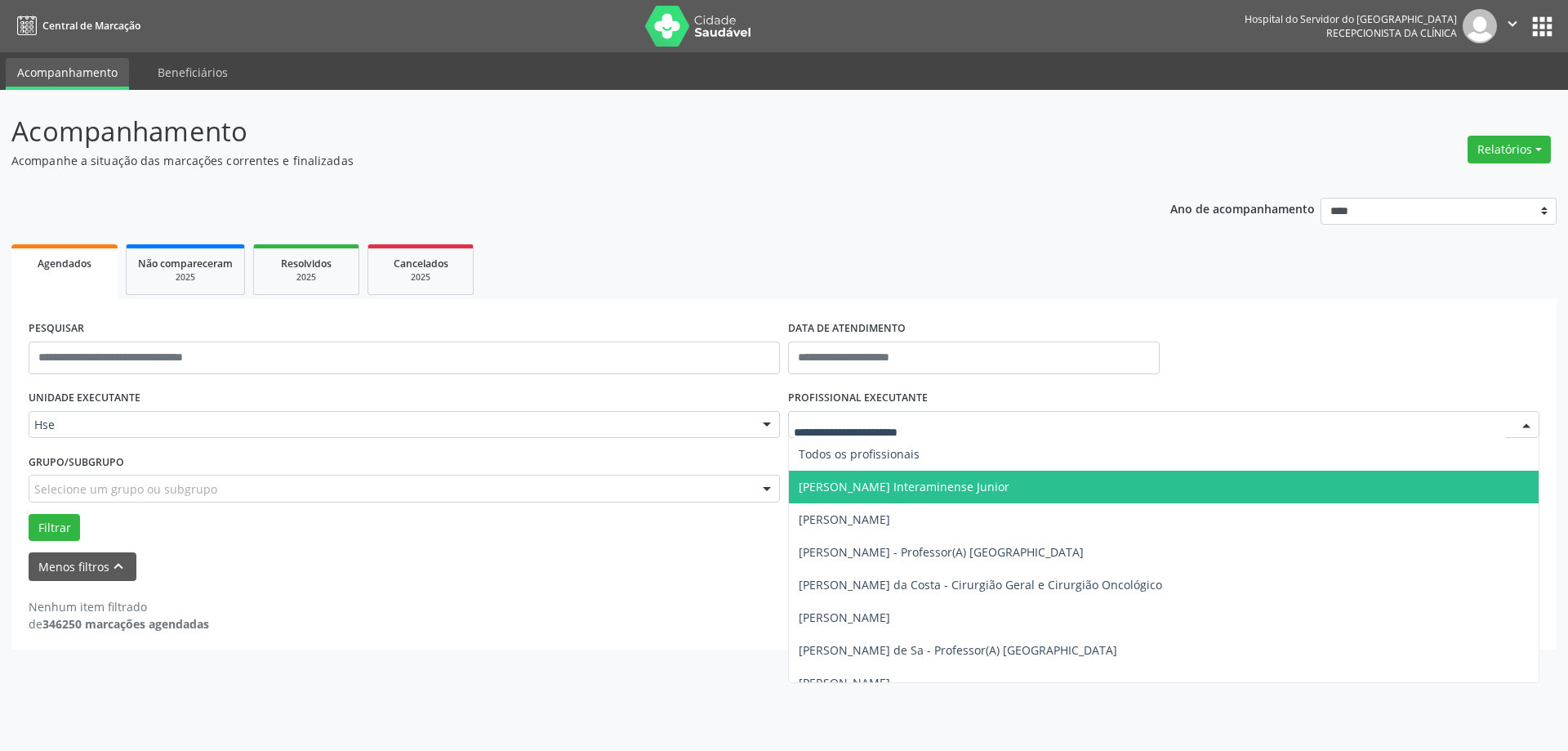
drag, startPoint x: 926, startPoint y: 413, endPoint x: 798, endPoint y: 415, distance: 128.0
click at [798, 415] on div at bounding box center [1164, 425] width 752 height 28
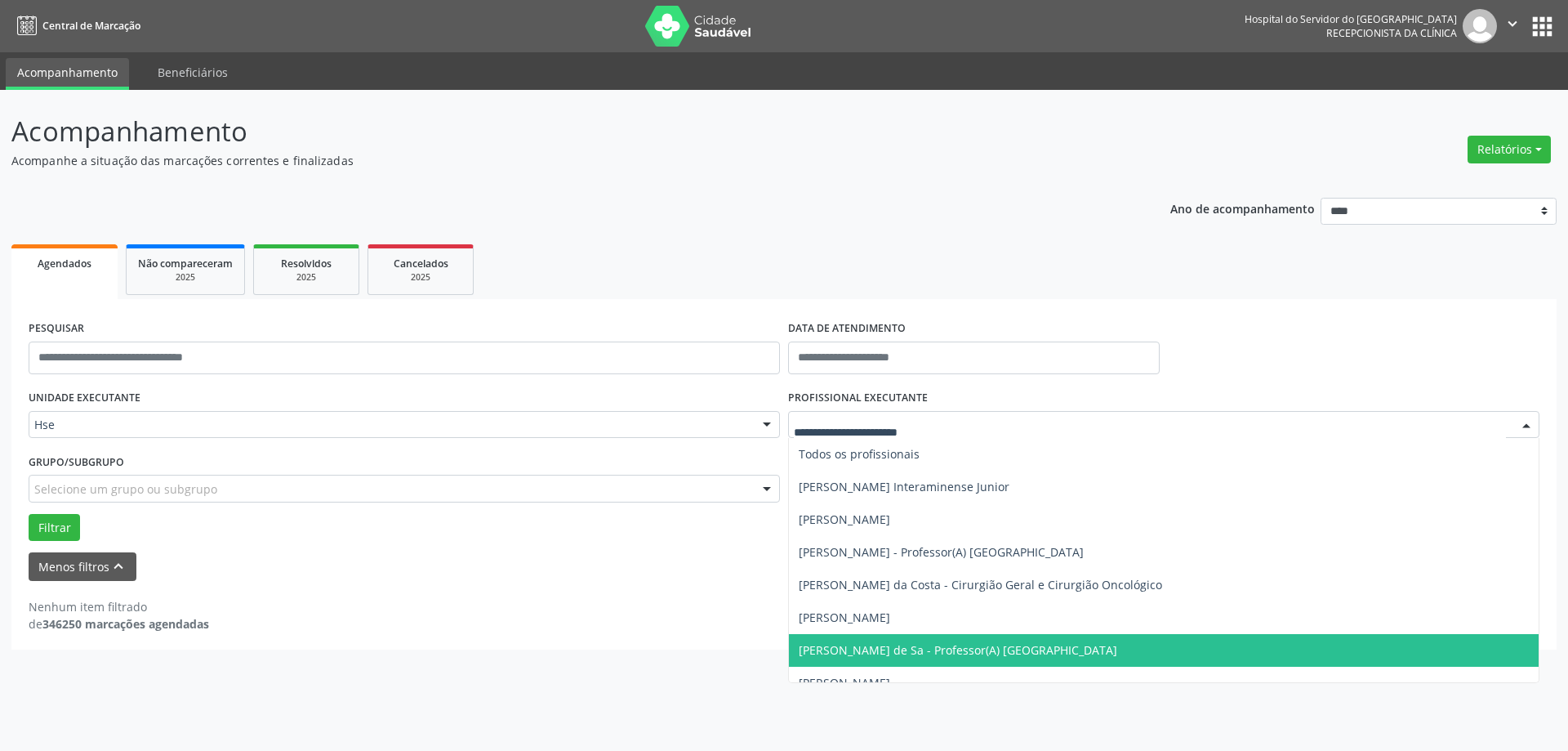
click at [1000, 631] on span "[PERSON_NAME]" at bounding box center [1164, 618] width 750 height 33
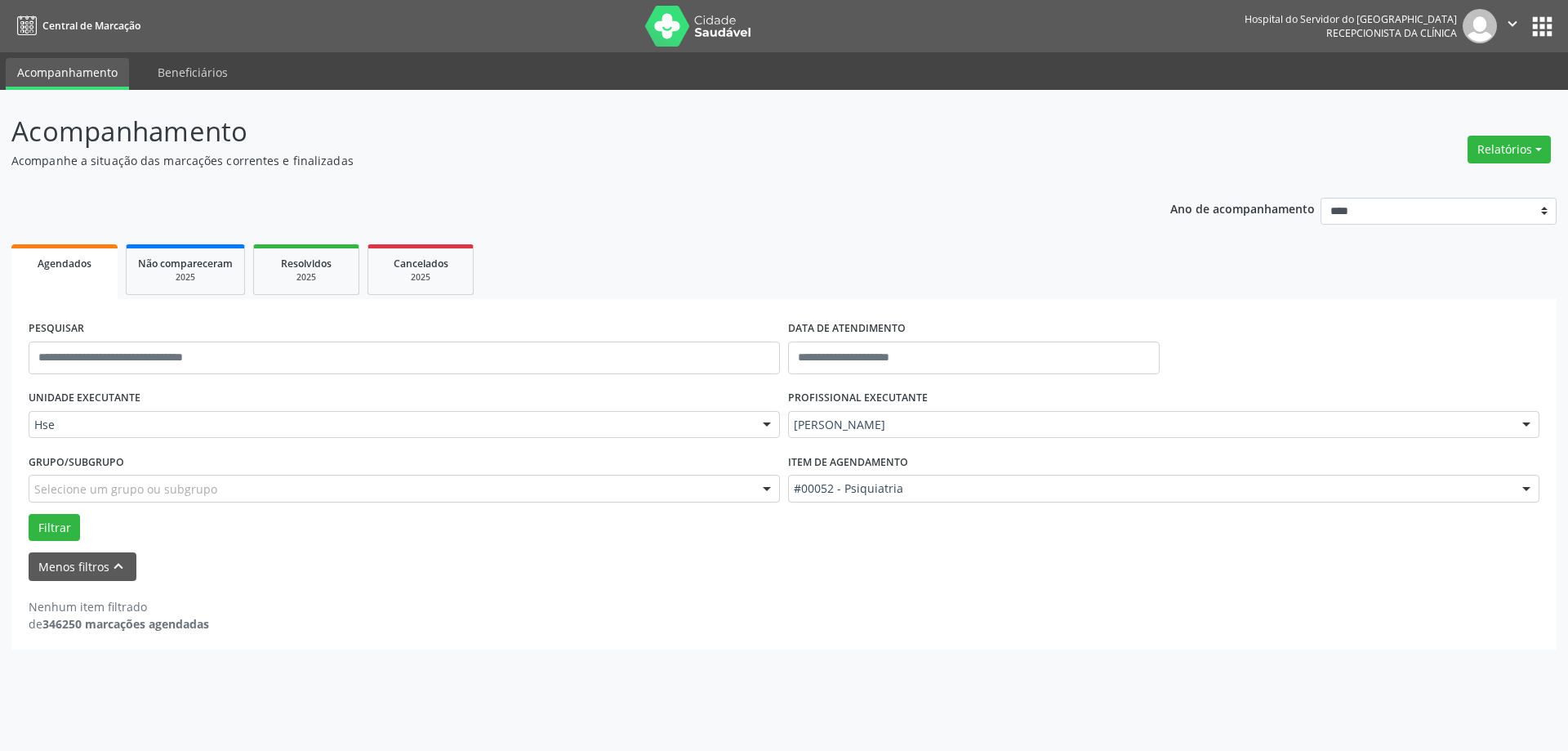
drag, startPoint x: 698, startPoint y: 576, endPoint x: 977, endPoint y: 469, distance: 298.8
click at [707, 573] on div "Menos filtros keyboard_arrow_up" at bounding box center [784, 567] width 1519 height 29
drag, startPoint x: 946, startPoint y: 428, endPoint x: 1035, endPoint y: 7, distance: 430.3
click at [748, 477] on div "Selecione um grupo ou subgrupo" at bounding box center [404, 489] width 752 height 28
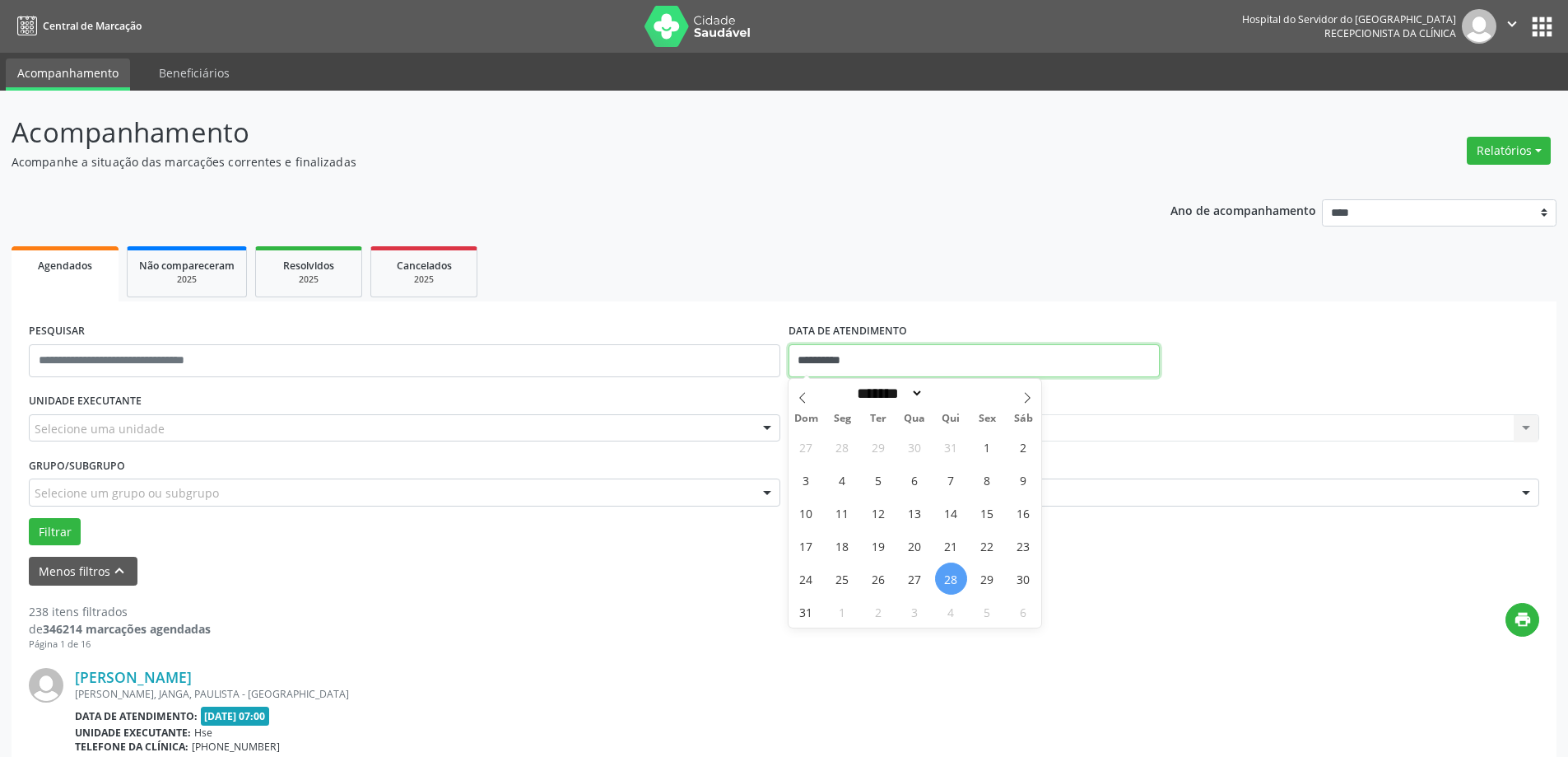
drag, startPoint x: 885, startPoint y: 362, endPoint x: 755, endPoint y: 367, distance: 130.1
click at [755, 367] on div "**********" at bounding box center [784, 353] width 1519 height 70
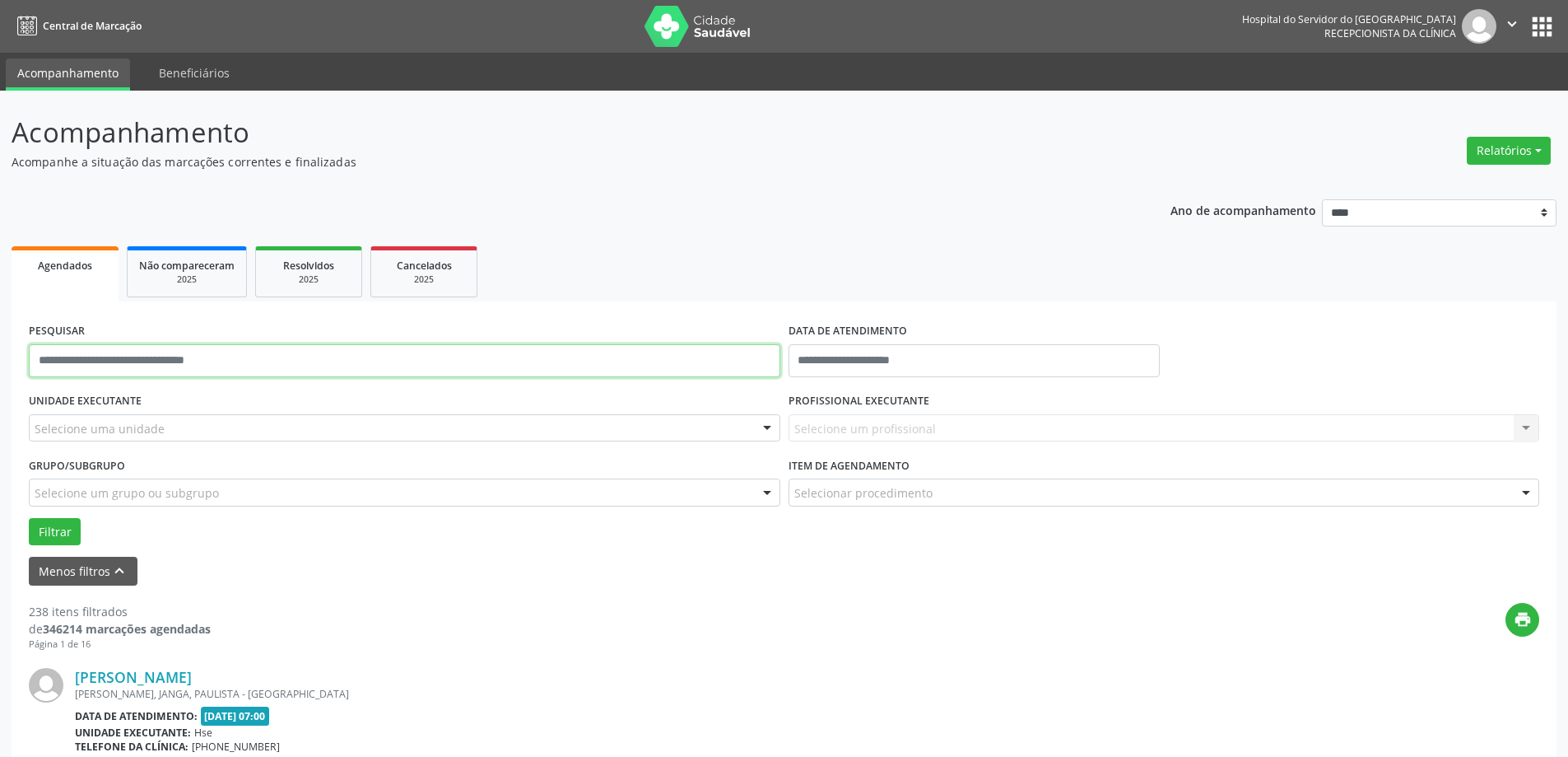
click at [248, 367] on input "text" at bounding box center [405, 361] width 752 height 33
click at [41, 527] on button "Filtrar" at bounding box center [55, 532] width 52 height 28
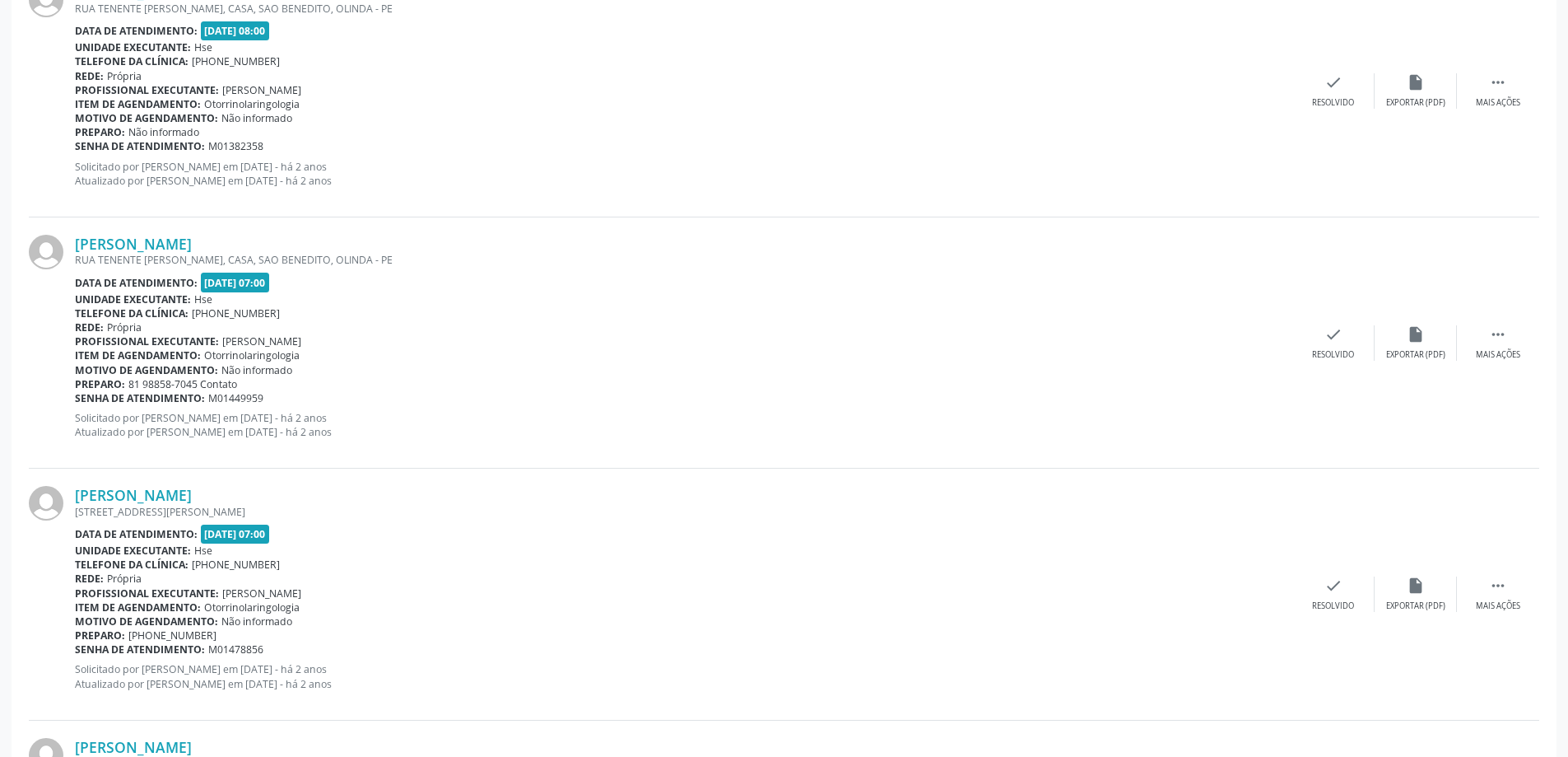
scroll to position [3181, 0]
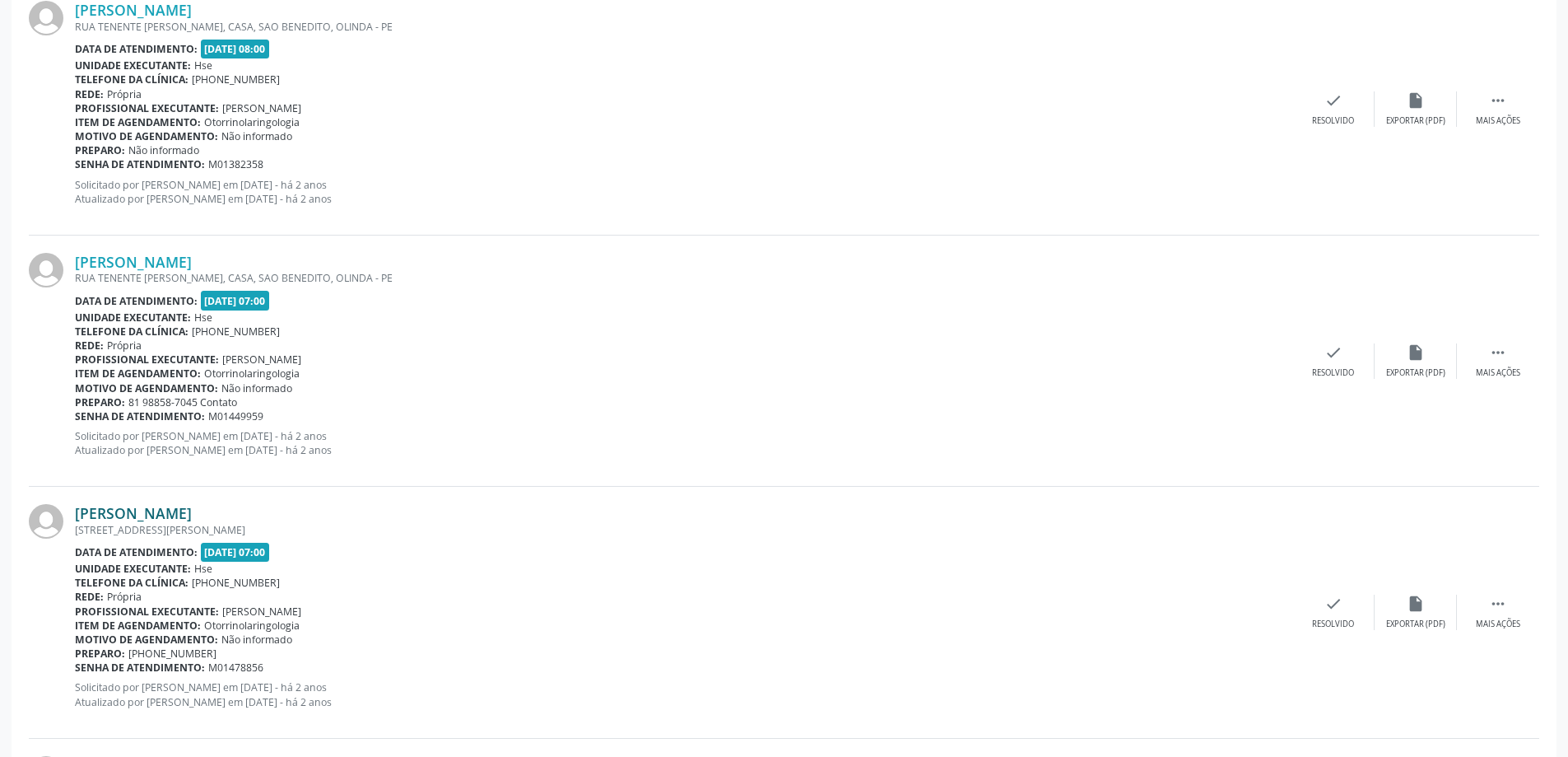
click at [192, 504] on link "Joaquim Francisco da Silva Filho" at bounding box center [133, 513] width 117 height 18
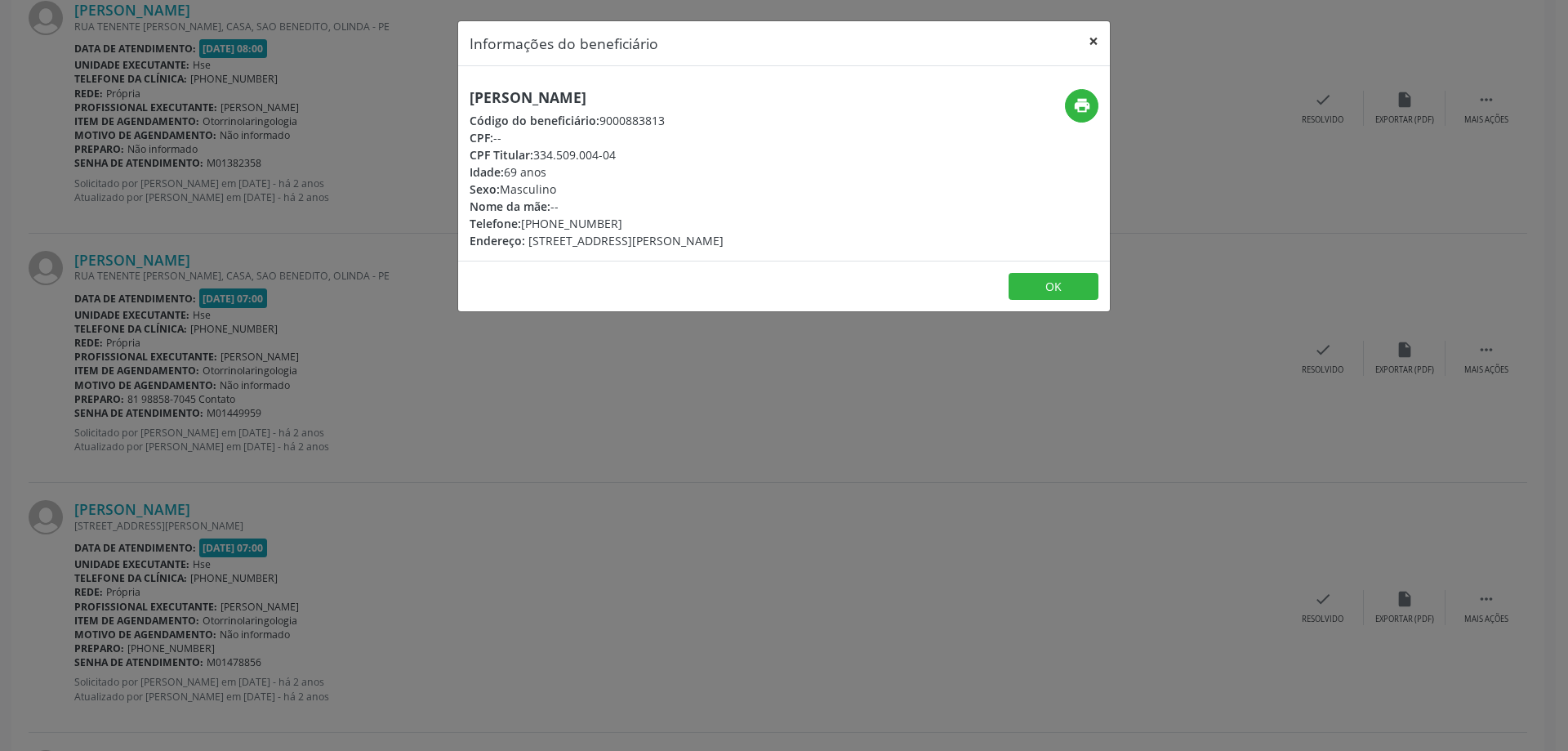
click at [1094, 40] on button "×" at bounding box center [1094, 41] width 33 height 40
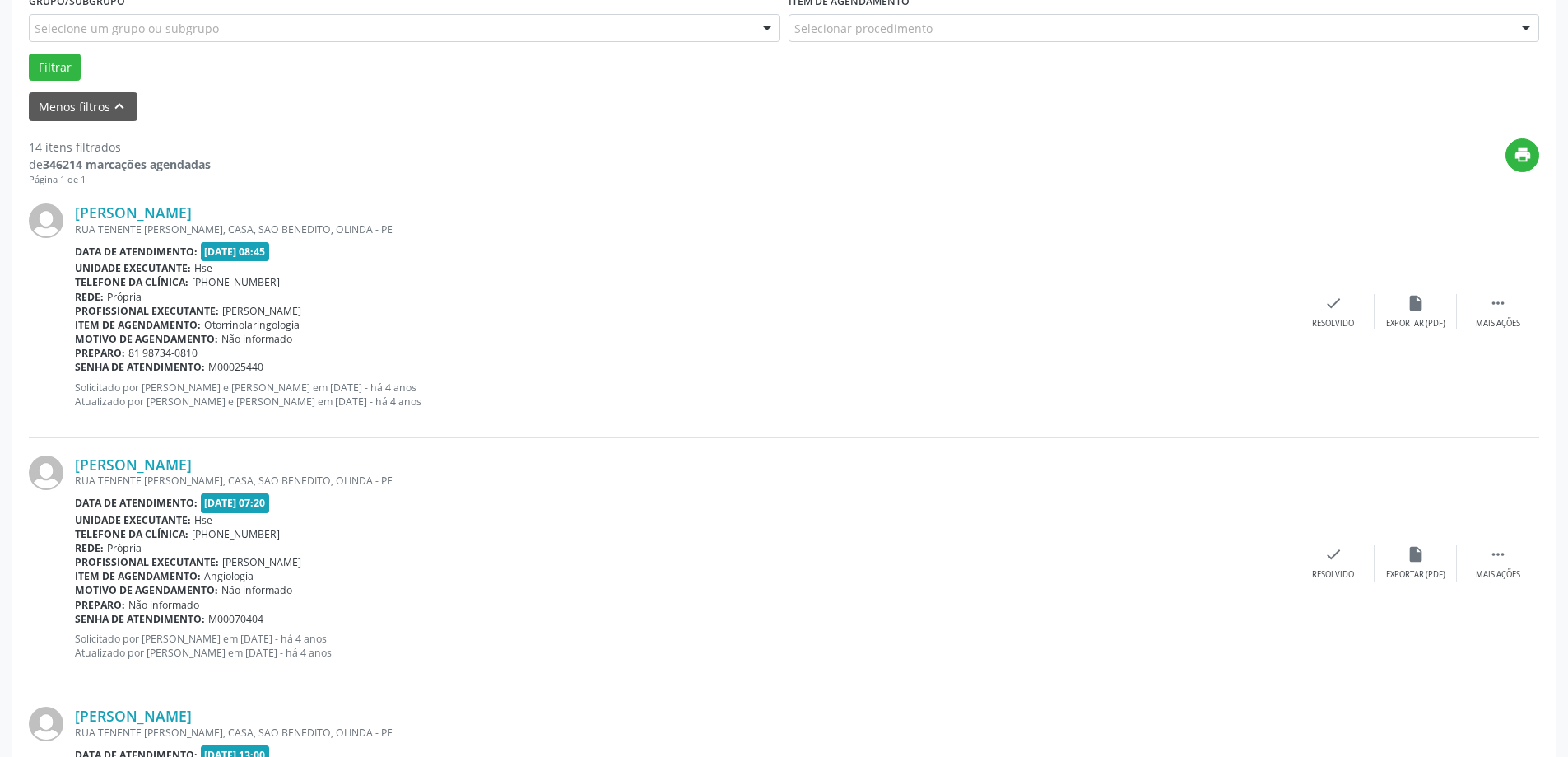
scroll to position [53, 0]
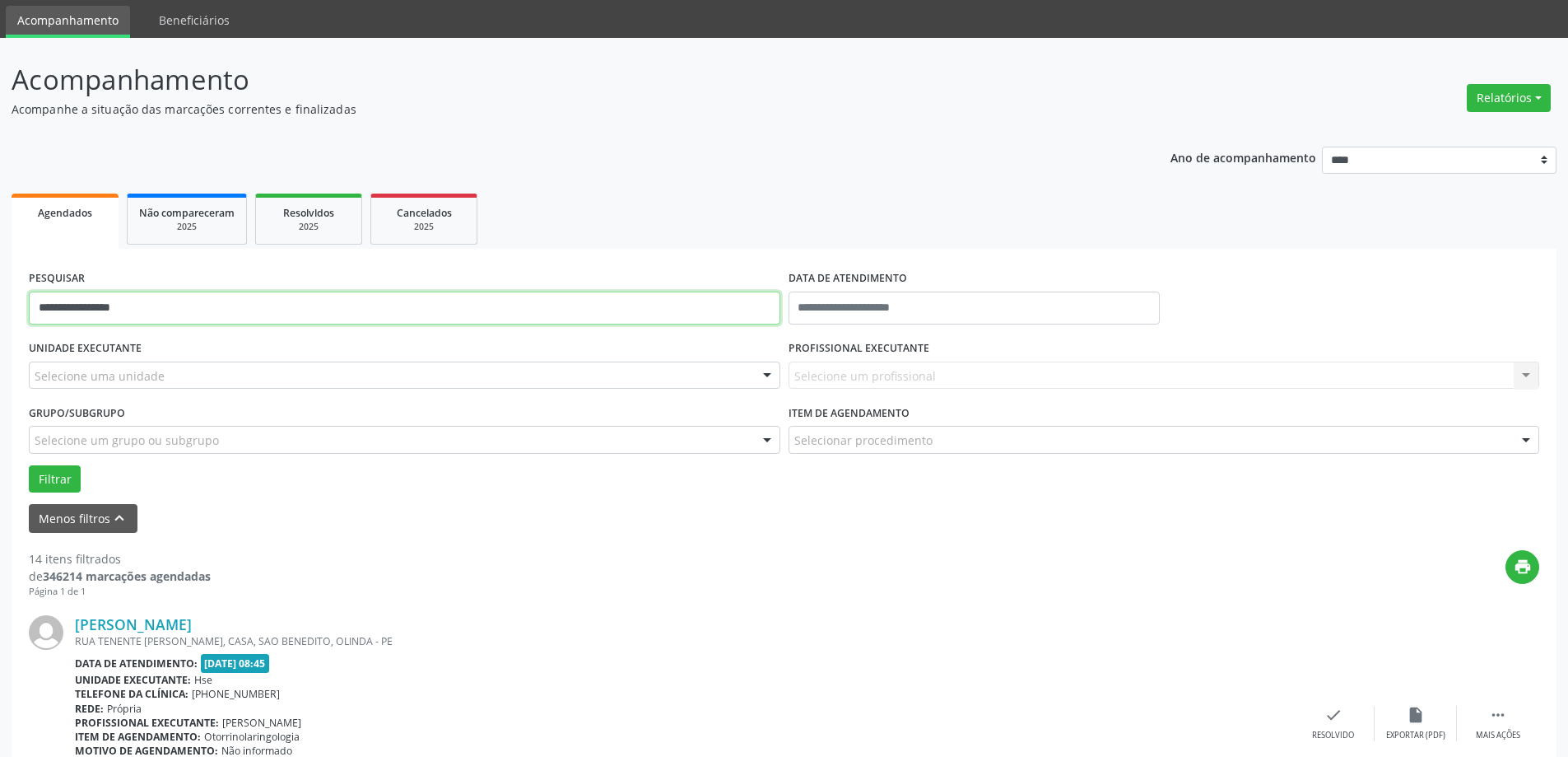
click at [242, 313] on input "**********" at bounding box center [405, 308] width 752 height 33
type input "**********"
click at [56, 479] on button "Filtrar" at bounding box center [55, 479] width 52 height 28
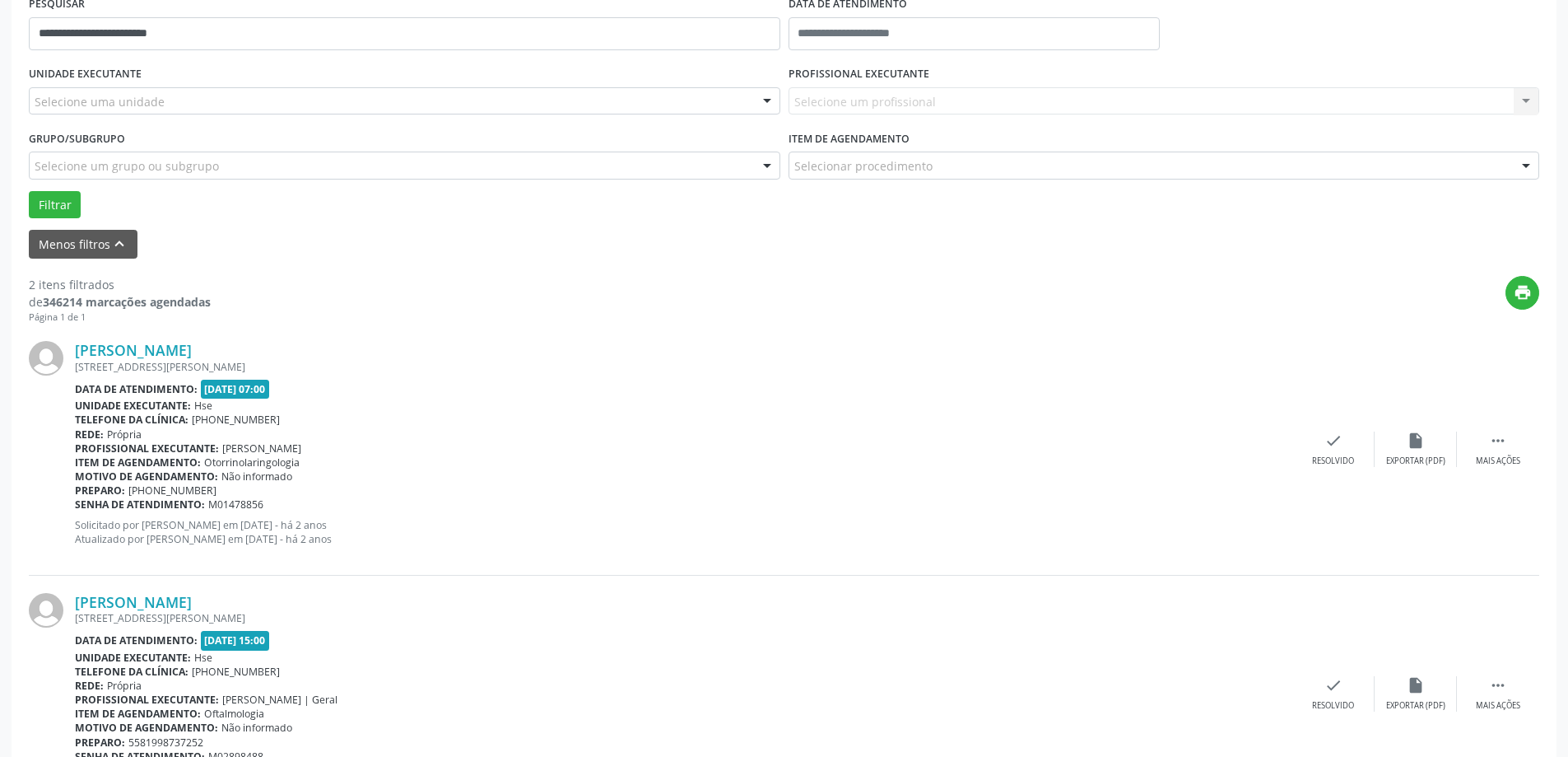
scroll to position [82, 0]
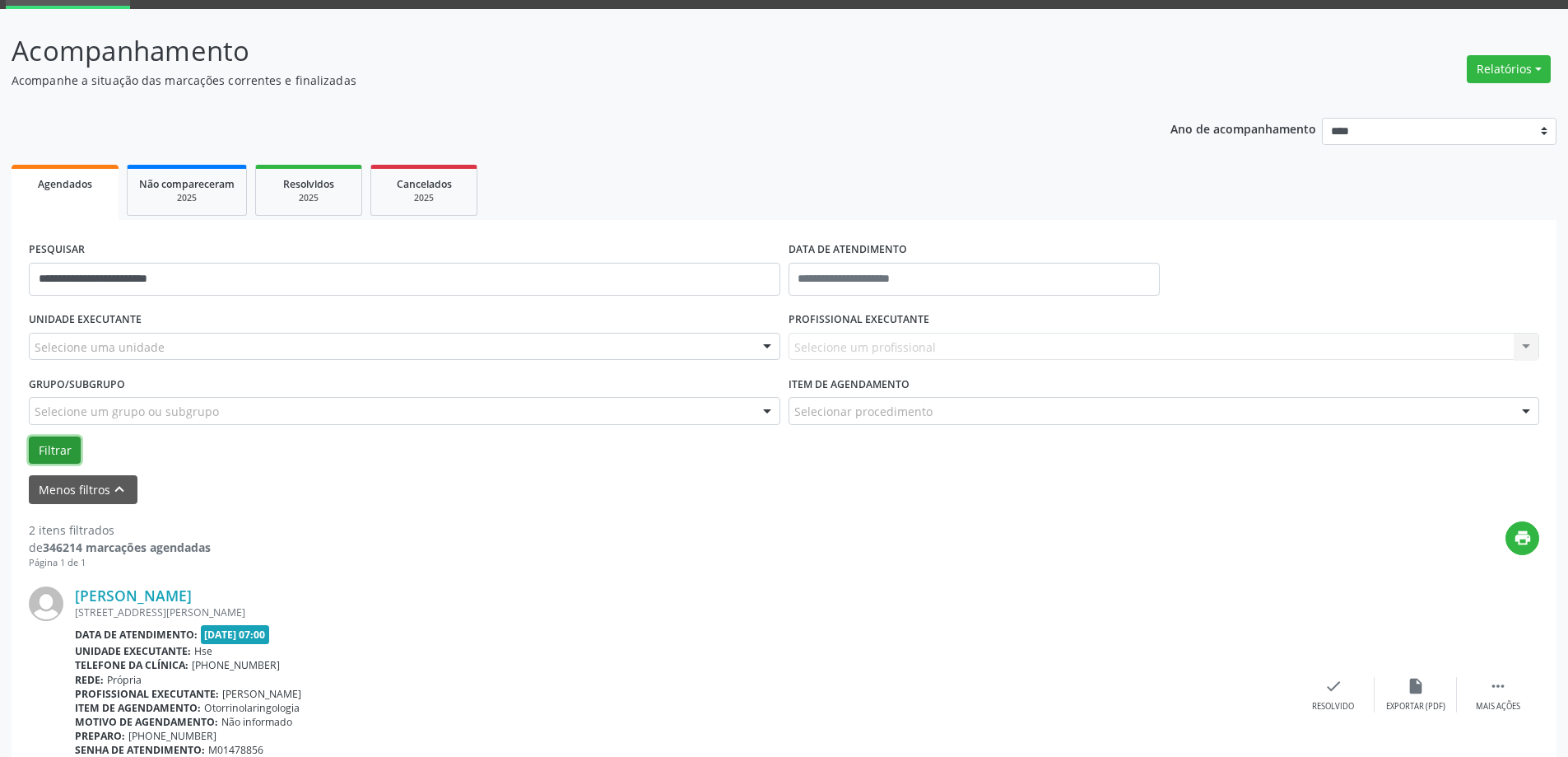
click at [78, 445] on button "Filtrar" at bounding box center [55, 450] width 52 height 28
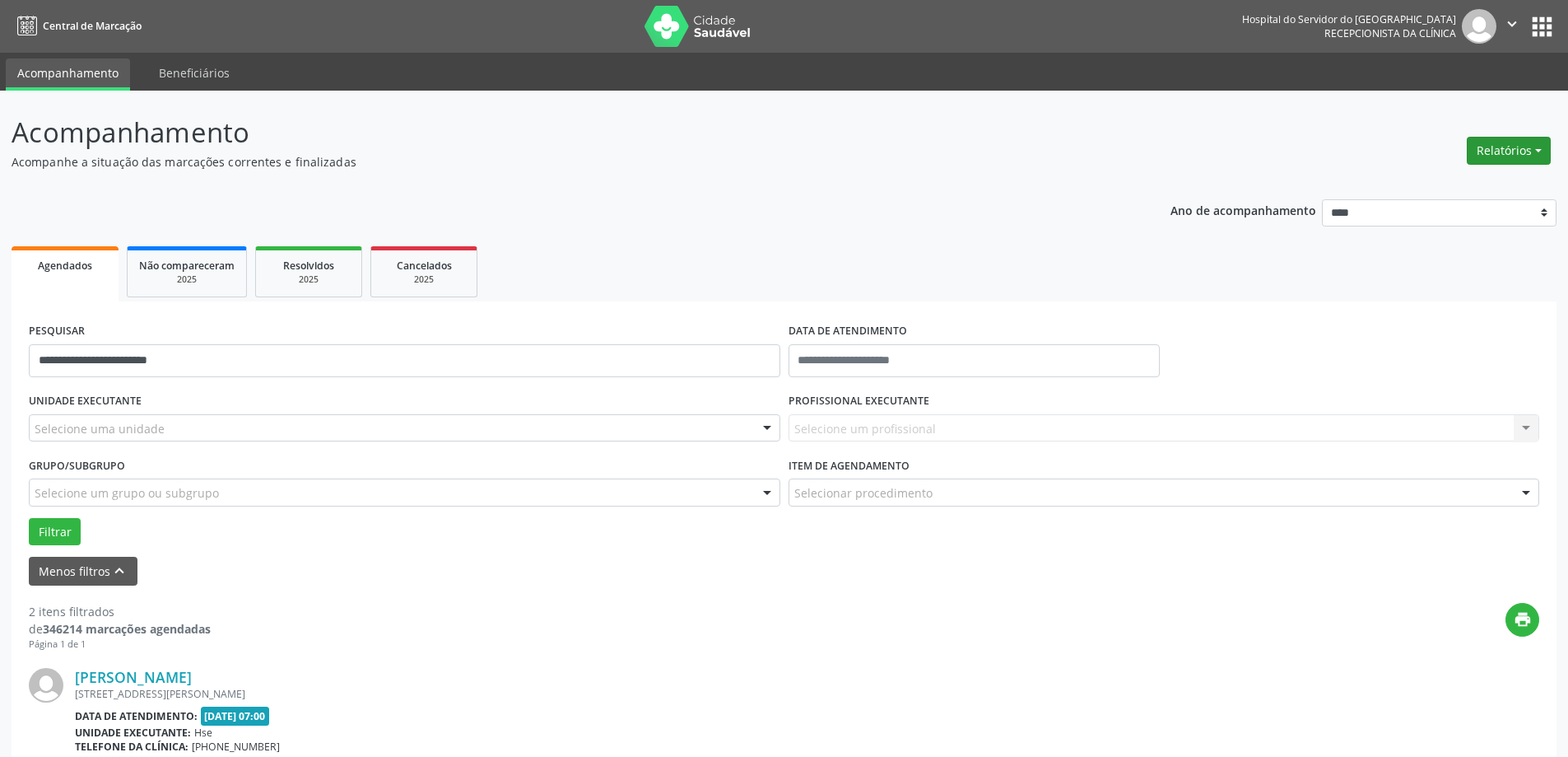
click at [1488, 151] on button "Relatórios" at bounding box center [1509, 151] width 84 height 28
click at [1426, 181] on link "Agendamentos" at bounding box center [1463, 186] width 177 height 23
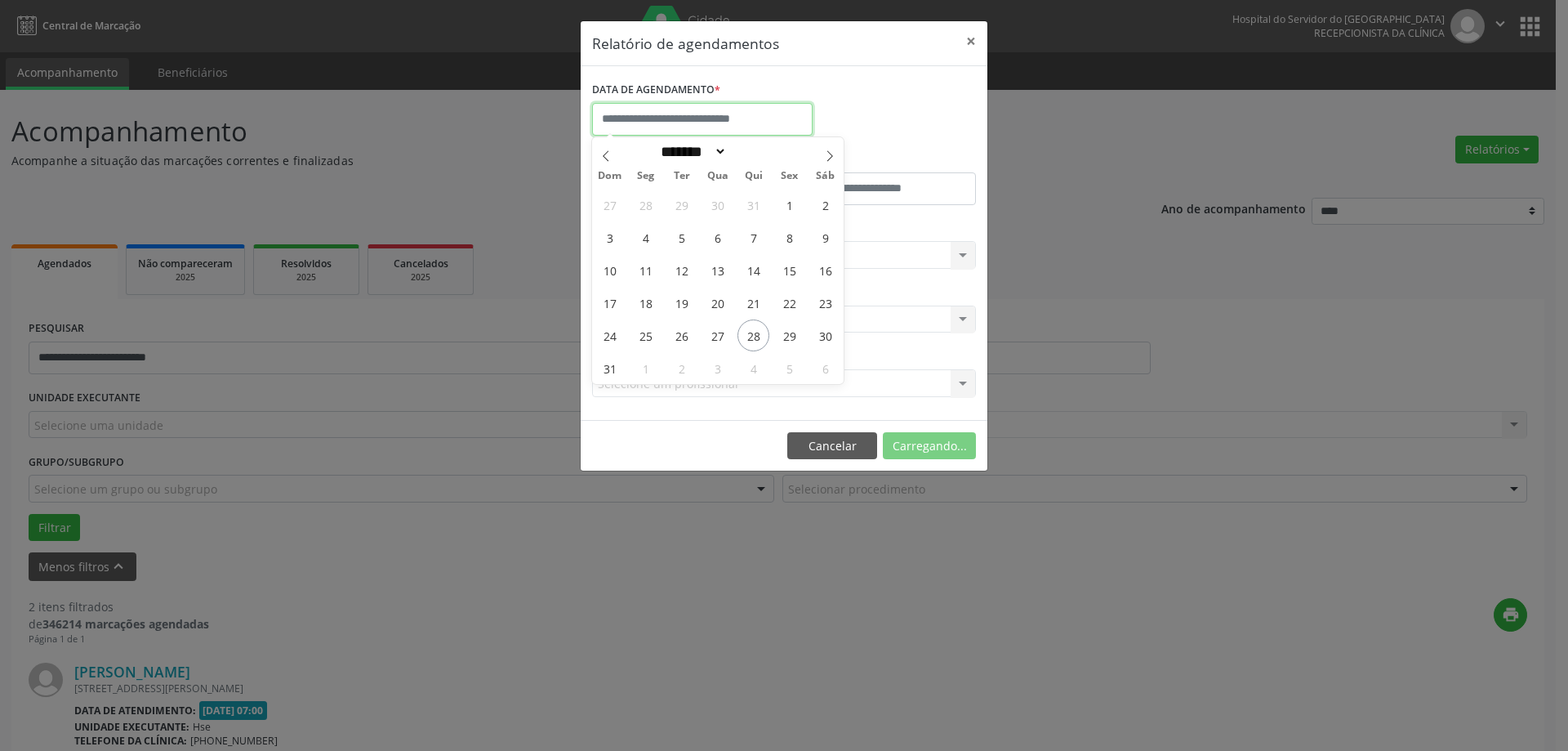
click at [729, 106] on input "text" at bounding box center [702, 119] width 221 height 33
click at [828, 155] on icon at bounding box center [830, 156] width 12 height 12
select select "*"
click at [691, 210] on span "2" at bounding box center [681, 204] width 32 height 32
type input "**********"
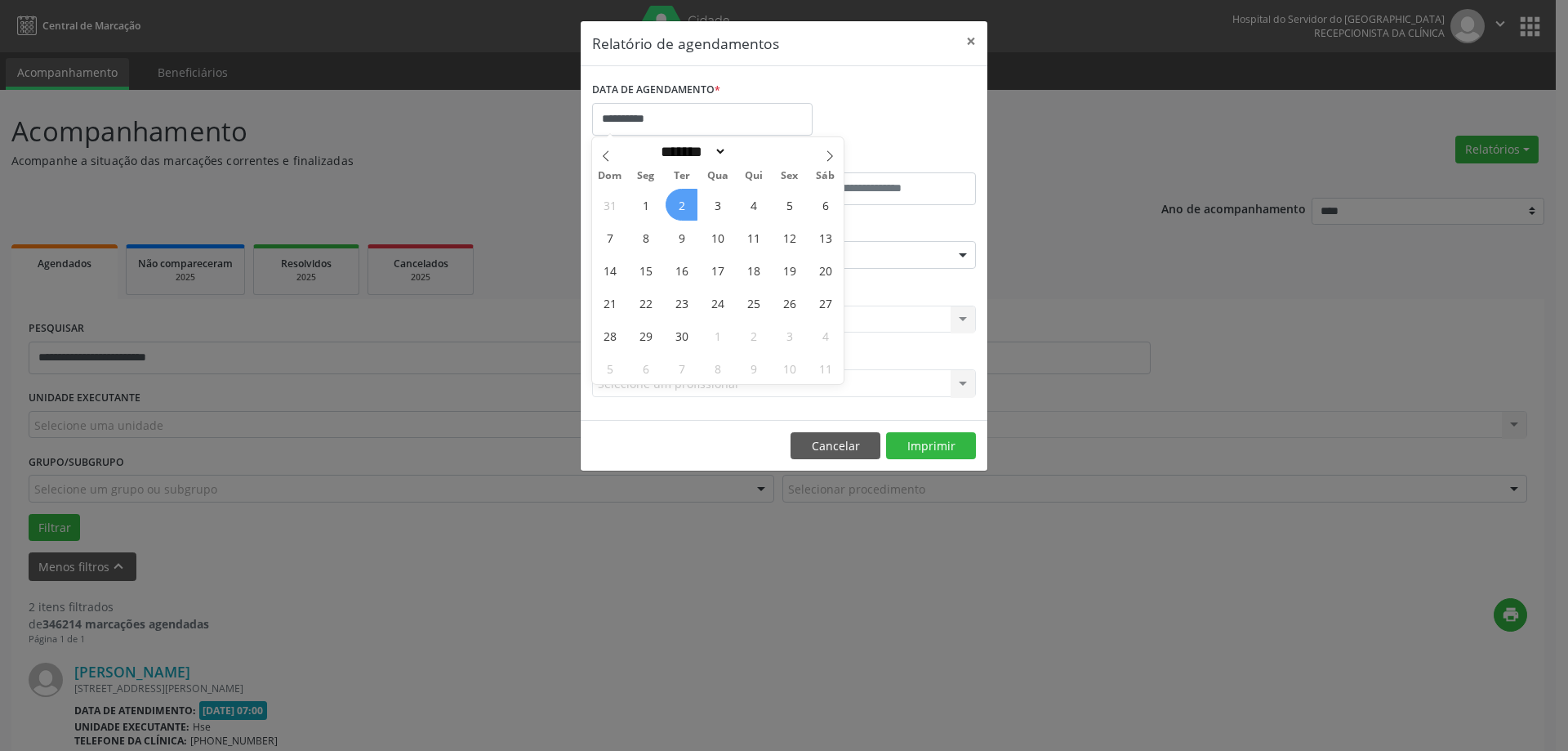
click at [691, 210] on span "2" at bounding box center [681, 204] width 32 height 32
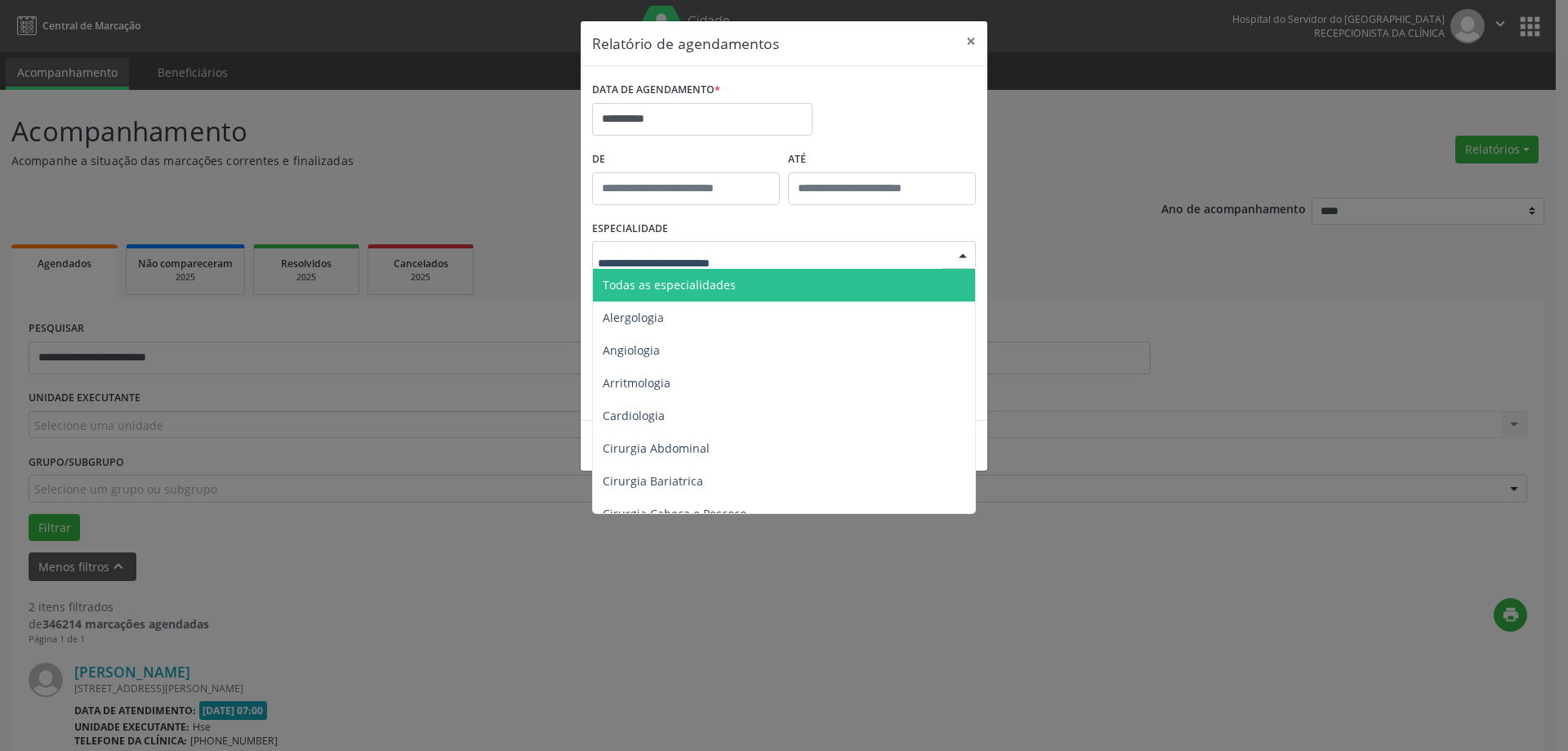
click at [738, 292] on span "Todas as especialidades" at bounding box center [785, 285] width 385 height 33
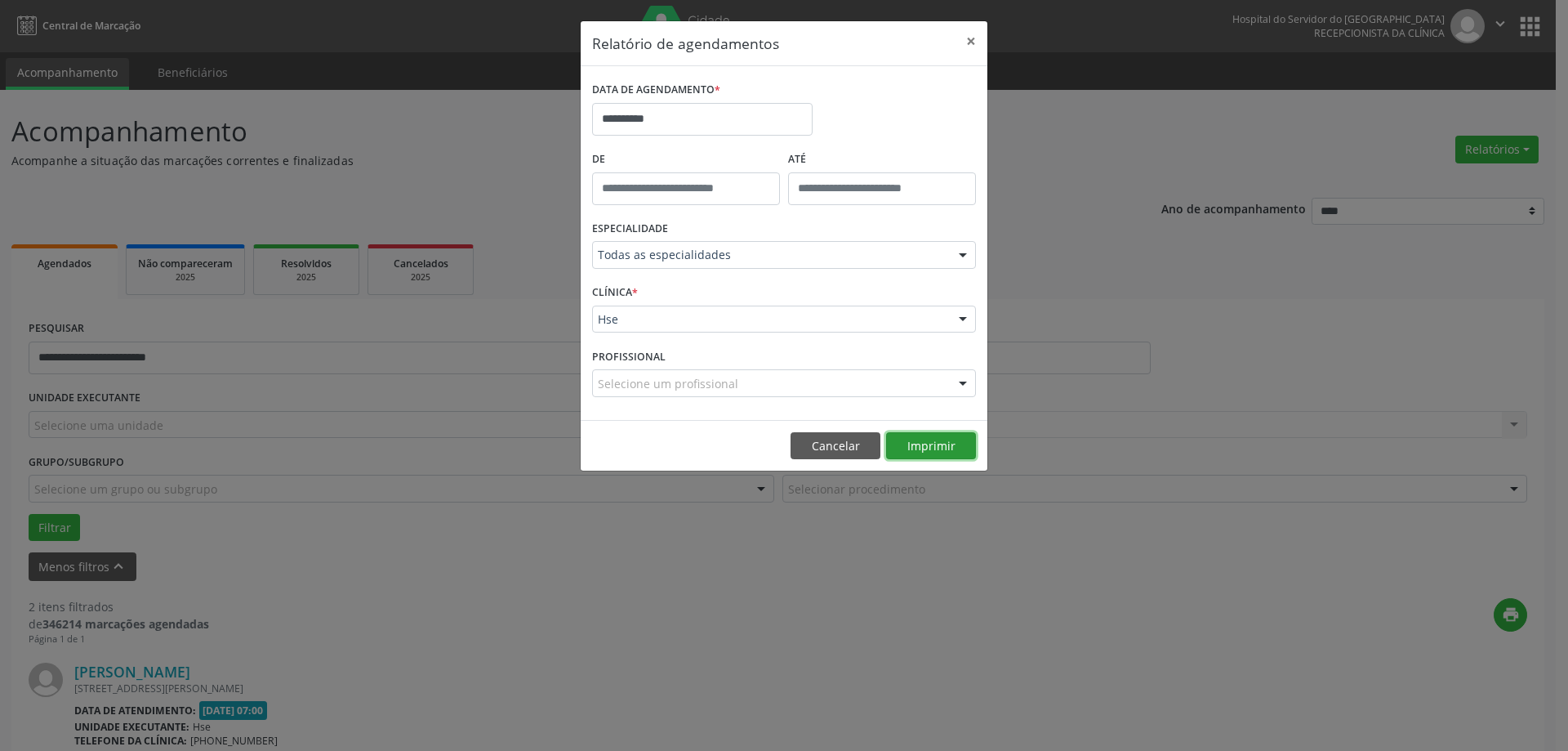
click at [911, 452] on button "Imprimir" at bounding box center [931, 446] width 90 height 28
